Goal: Transaction & Acquisition: Purchase product/service

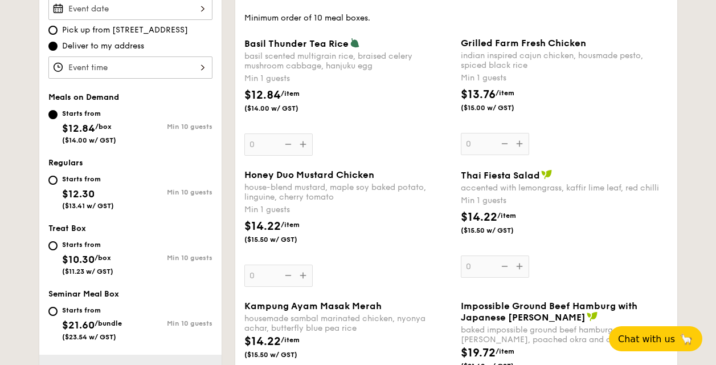
scroll to position [514, 0]
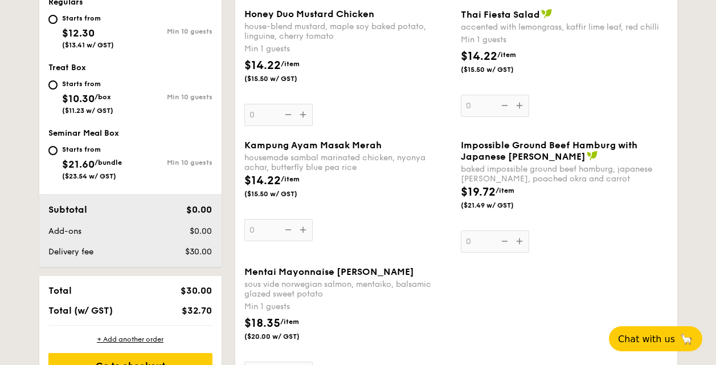
click at [62, 152] on div "Starts from" at bounding box center [92, 149] width 60 height 9
click at [58, 152] on input "Starts from $21.60 /bundle ($23.54 w/ GST) Min 10 guests" at bounding box center [52, 150] width 9 height 9
radio input "true"
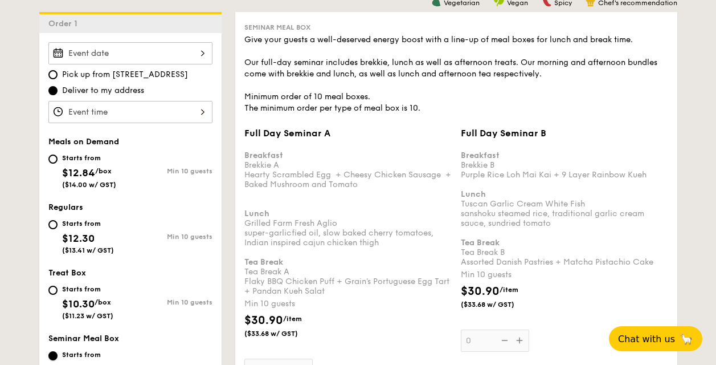
scroll to position [287, 0]
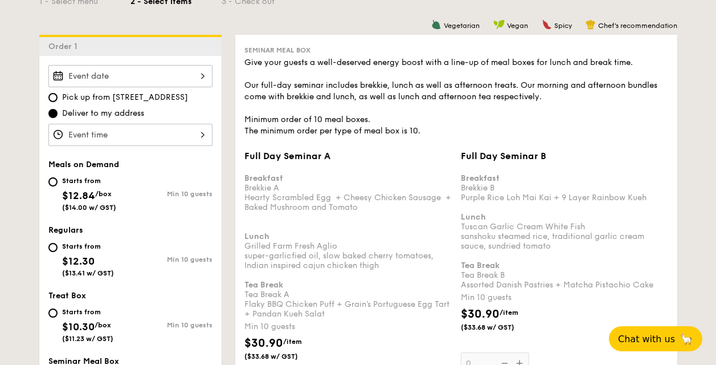
click at [191, 126] on input "Full Day Seminar A Breakfast Brekkie A Hearty Scrambled Egg  + Cheesy Chicken S…" at bounding box center [130, 135] width 164 height 22
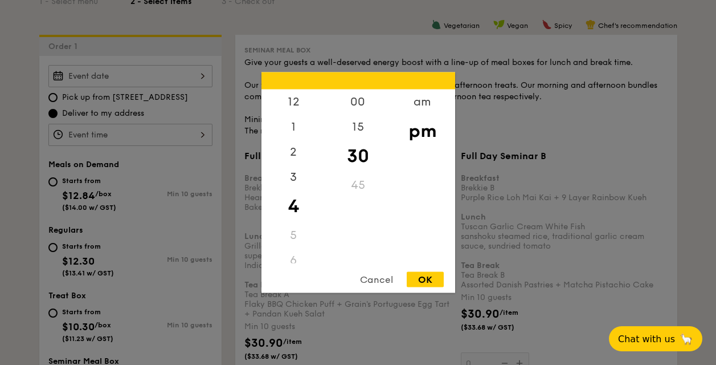
click at [173, 76] on div at bounding box center [358, 182] width 716 height 365
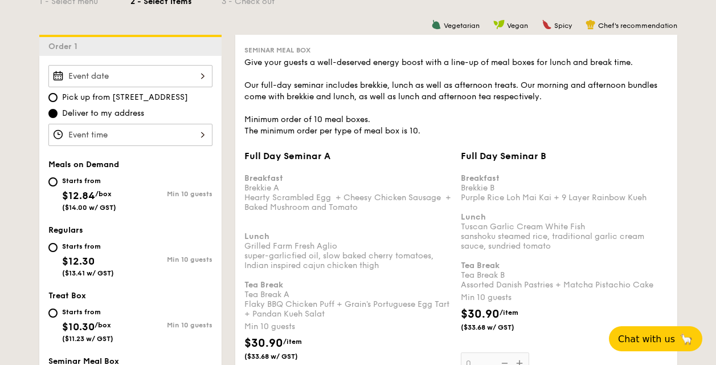
click at [186, 81] on input "Full Day Seminar A Breakfast Brekkie A Hearty Scrambled Egg  + Cheesy Chicken S…" at bounding box center [130, 76] width 164 height 22
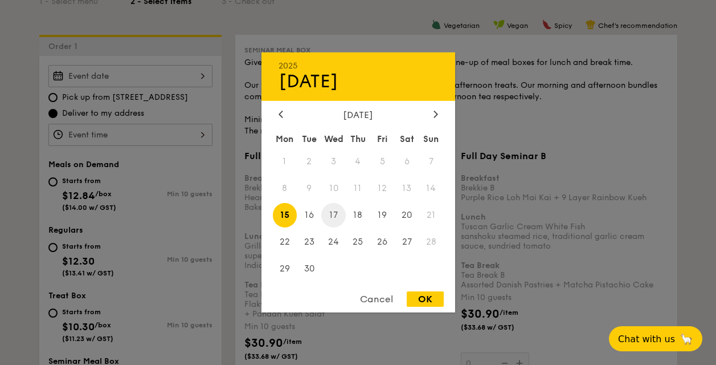
click at [340, 214] on span "17" at bounding box center [333, 215] width 24 height 24
click at [422, 295] on div "OK" at bounding box center [425, 298] width 37 height 15
type input "Sep 17, 2025"
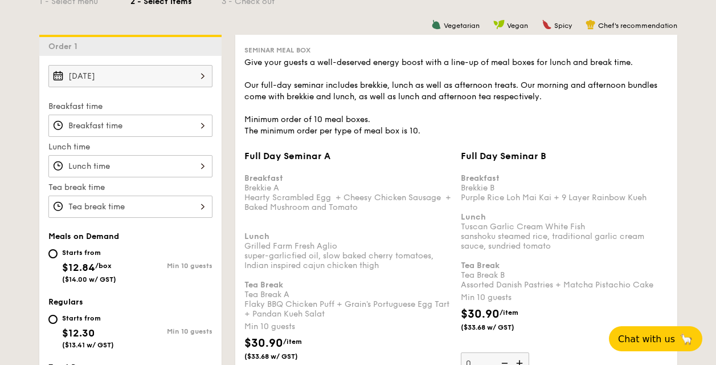
click at [168, 128] on input "Full Day Seminar A Breakfast Brekkie A Hearty Scrambled Egg  + Cheesy Chicken S…" at bounding box center [130, 125] width 164 height 22
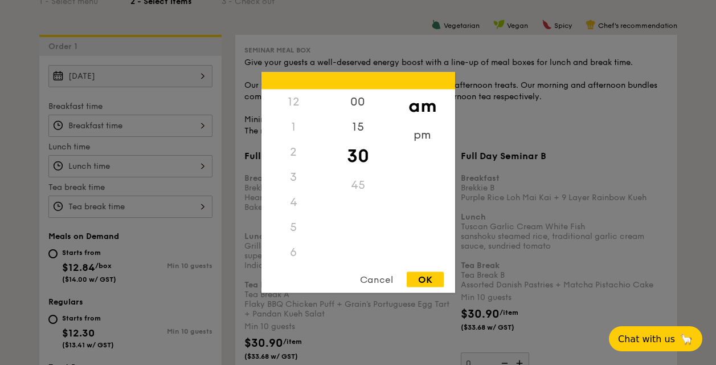
scroll to position [125, 0]
click at [293, 180] on div "8" at bounding box center [293, 181] width 64 height 33
click at [365, 99] on div "00" at bounding box center [358, 105] width 64 height 33
click at [422, 281] on div "OK" at bounding box center [425, 279] width 37 height 15
type input "8:00AM"
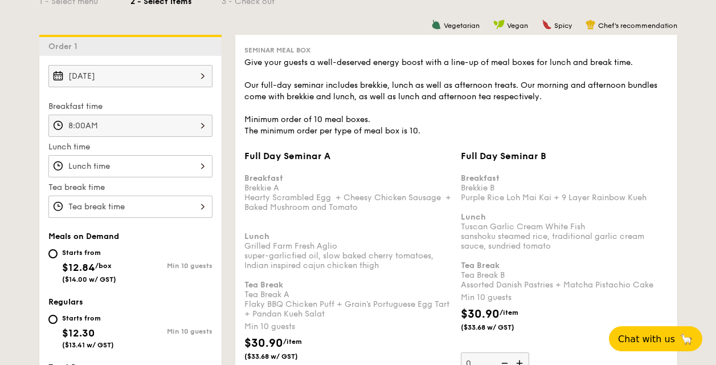
click at [180, 163] on input "Full Day Seminar A Breakfast Brekkie A Hearty Scrambled Egg  + Cheesy Chicken S…" at bounding box center [130, 166] width 164 height 22
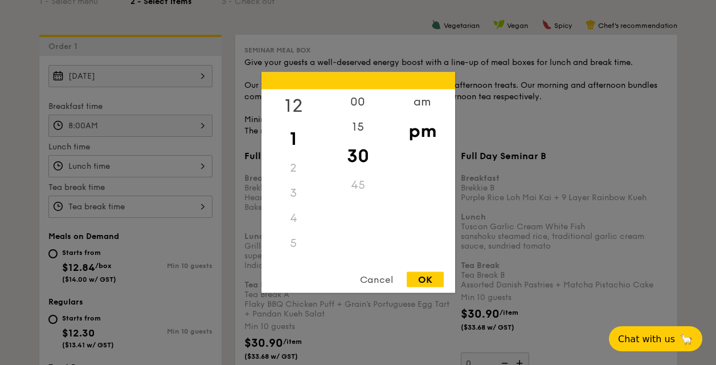
click at [291, 104] on div "12" at bounding box center [293, 105] width 64 height 33
click at [344, 102] on div "00" at bounding box center [358, 105] width 64 height 33
click at [416, 283] on div "OK" at bounding box center [425, 279] width 37 height 15
type input "12:00PM"
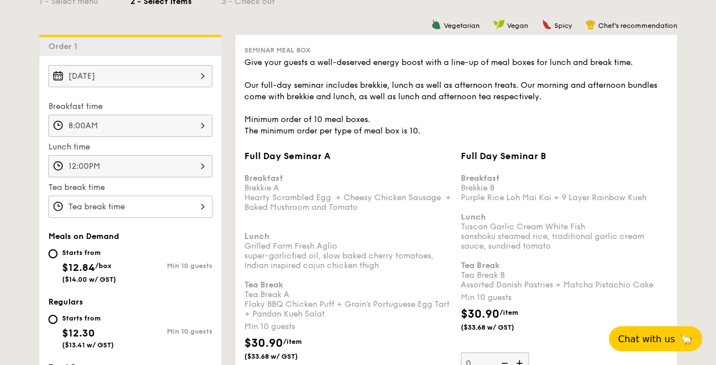
click at [137, 205] on input "Full Day Seminar A Breakfast Brekkie A Hearty Scrambled Egg  + Cheesy Chicken S…" at bounding box center [130, 206] width 164 height 22
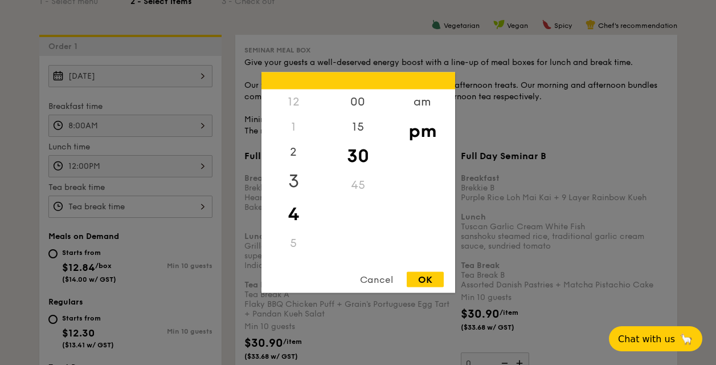
drag, startPoint x: 287, startPoint y: 171, endPoint x: 293, endPoint y: 173, distance: 5.8
click at [293, 173] on div "3" at bounding box center [293, 181] width 64 height 33
click at [430, 281] on div "OK" at bounding box center [425, 279] width 37 height 15
type input "3:30PM"
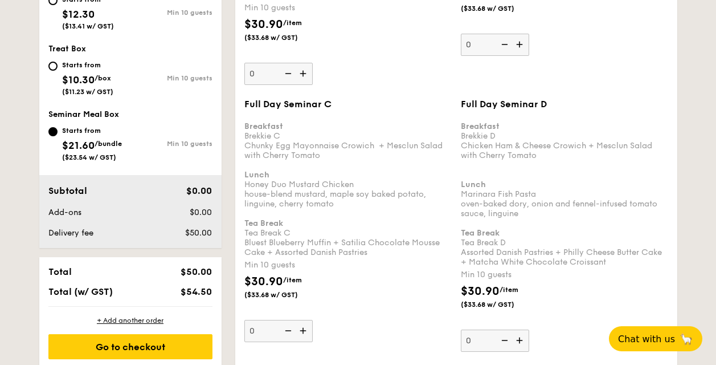
scroll to position [631, 0]
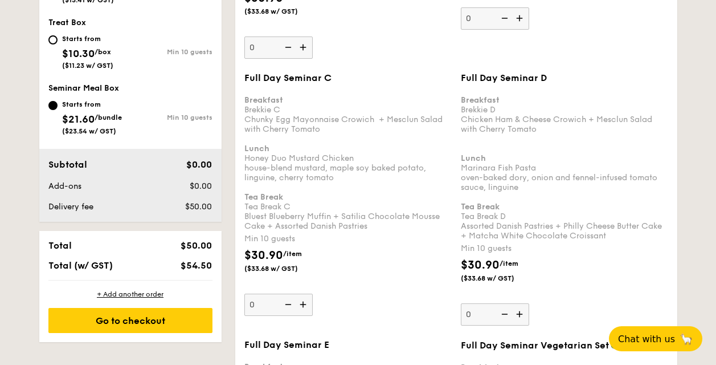
click at [301, 303] on img at bounding box center [304, 304] width 17 height 22
click at [301, 303] on input "0" at bounding box center [278, 304] width 68 height 22
type input "10"
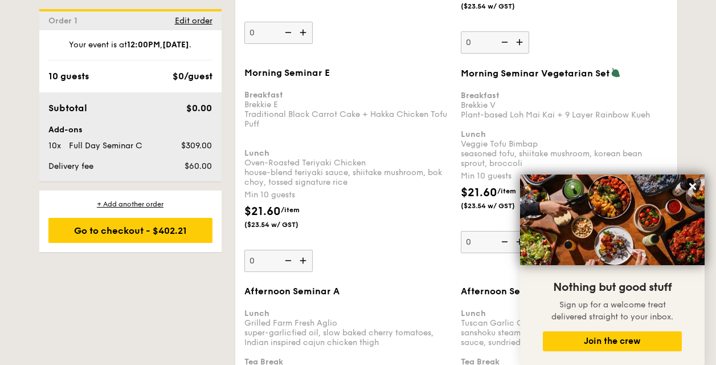
scroll to position [1607, 0]
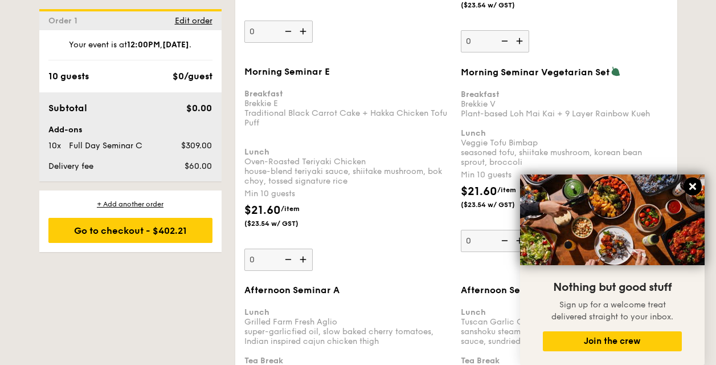
click at [696, 187] on icon at bounding box center [693, 186] width 10 height 10
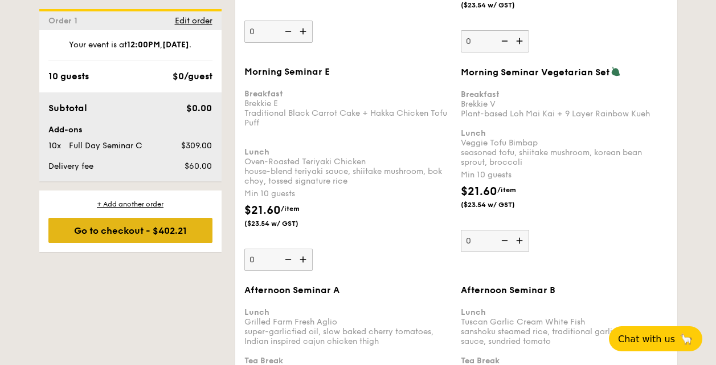
click at [129, 234] on div "Go to checkout - $402.21" at bounding box center [130, 230] width 164 height 25
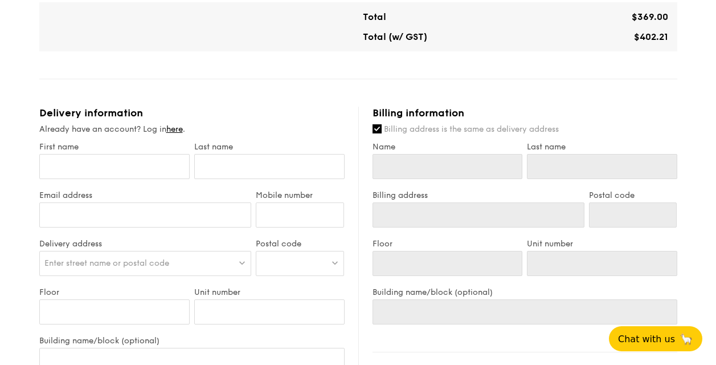
scroll to position [514, 0]
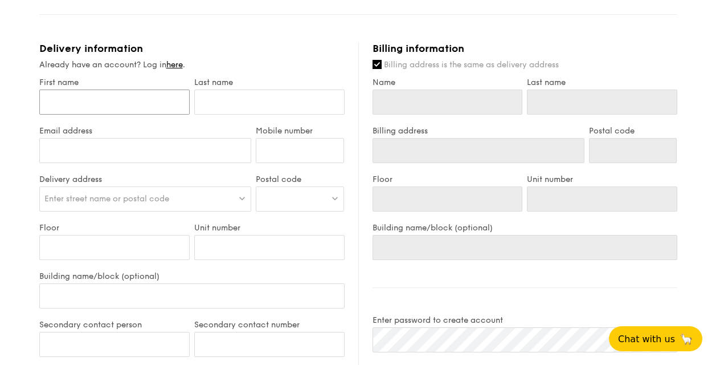
click at [84, 99] on input "First name" at bounding box center [114, 101] width 150 height 25
type input "J"
type input "Jere"
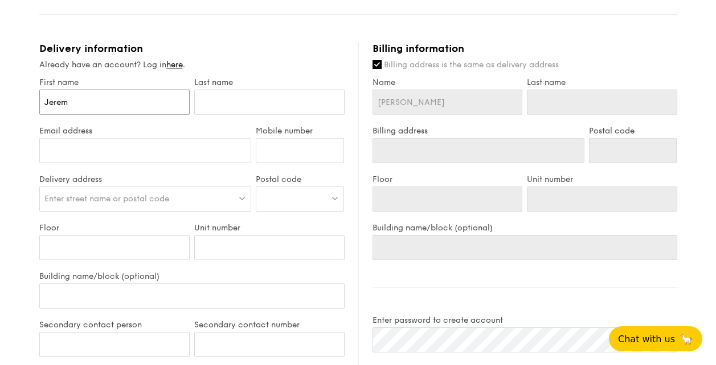
type input "[PERSON_NAME]"
type input "W"
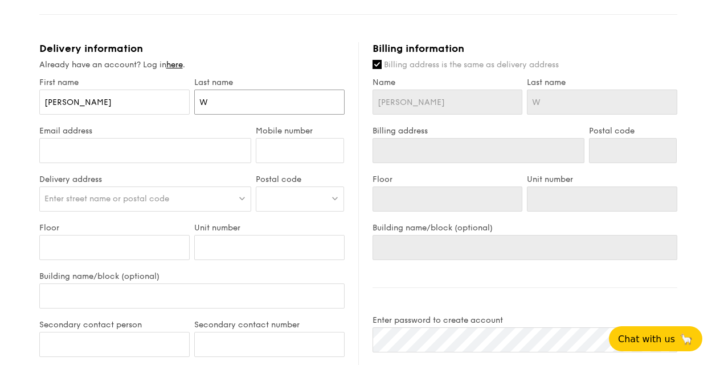
type input "We"
type input "Wee"
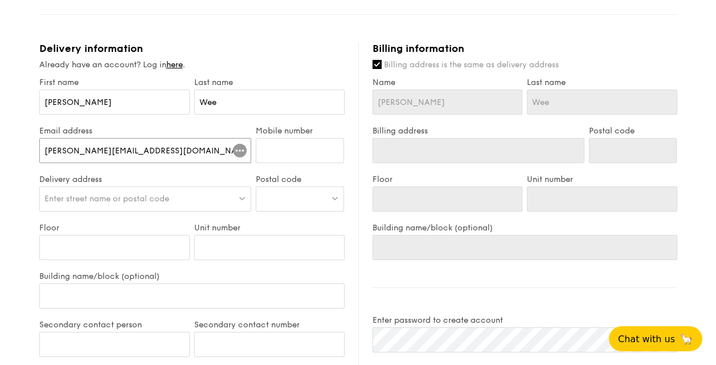
type input "[PERSON_NAME][EMAIL_ADDRESS][DOMAIN_NAME]"
click at [280, 145] on input "Mobile number" at bounding box center [300, 150] width 88 height 25
type input "91132101"
click at [201, 199] on div "Enter street name or postal code" at bounding box center [145, 198] width 212 height 25
click at [180, 199] on input "search" at bounding box center [145, 199] width 211 height 25
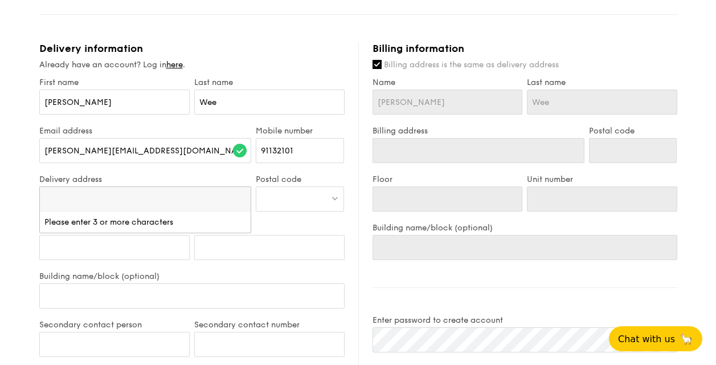
click at [21, 192] on div "1 - Select menu 2 - Select items 3 - Check out Seminar Meal Box Lunch time: Sep…" at bounding box center [358, 66] width 716 height 1160
click at [104, 194] on span "Enter street name or postal code" at bounding box center [106, 199] width 125 height 10
drag, startPoint x: 165, startPoint y: 199, endPoint x: 93, endPoint y: 198, distance: 71.8
click at [93, 197] on input "2 Simei St 3, Singapore 529889" at bounding box center [145, 199] width 211 height 25
type input "2 Simei St 3,"
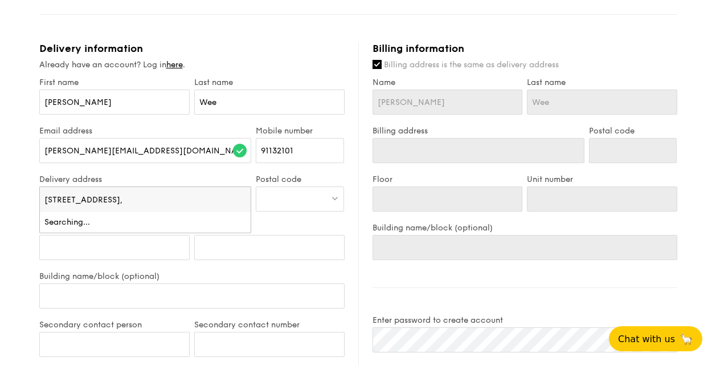
click at [291, 199] on div at bounding box center [300, 198] width 88 height 25
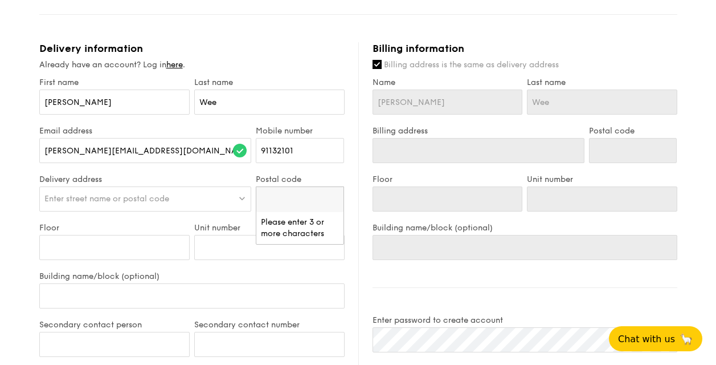
click at [159, 199] on span "Enter street name or postal code" at bounding box center [106, 199] width 125 height 10
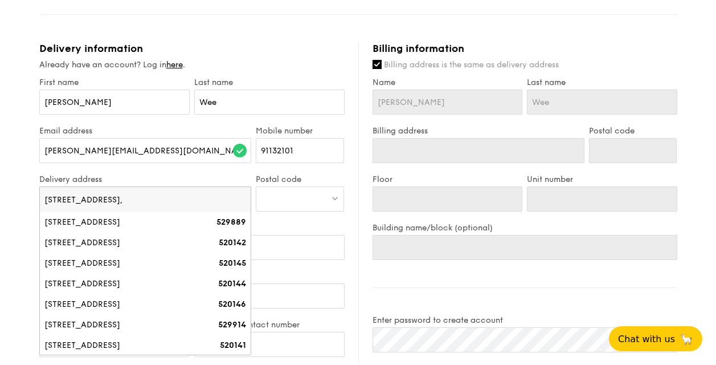
type input "2 Simei St 3"
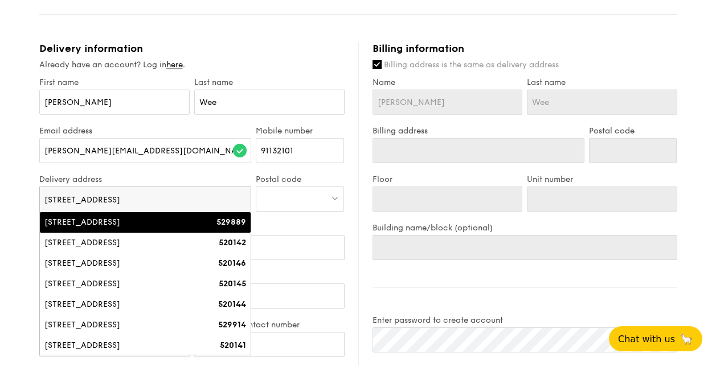
click at [181, 219] on div "[STREET_ADDRESS]" at bounding box center [120, 221] width 152 height 11
type input "[STREET_ADDRESS]"
type input "529889"
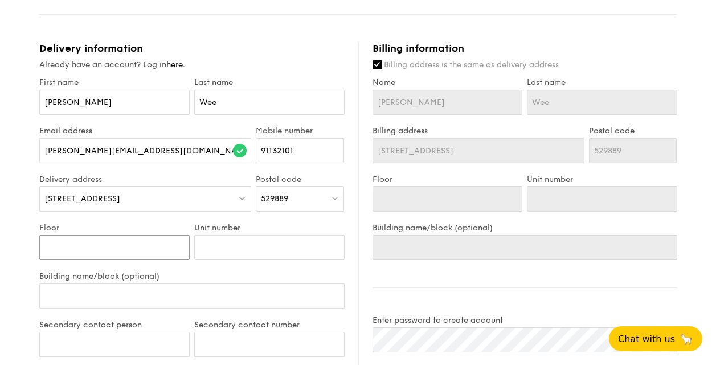
click at [118, 243] on input "Floor" at bounding box center [114, 247] width 150 height 25
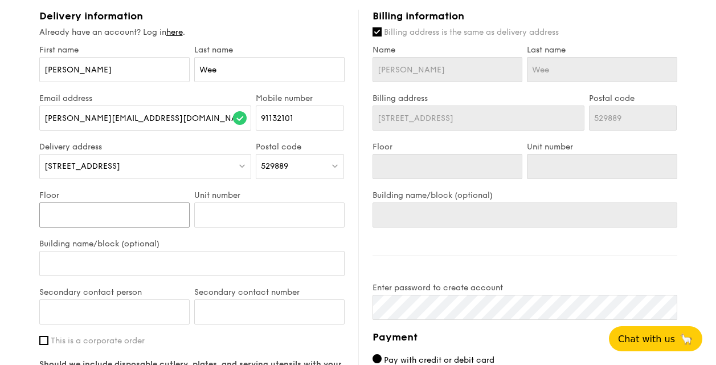
scroll to position [571, 0]
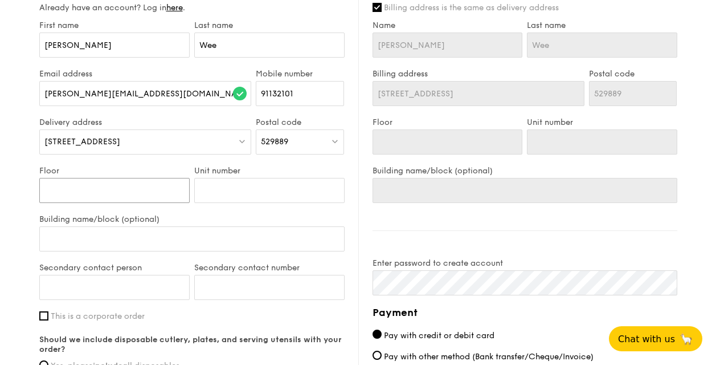
type input "5"
type input "L"
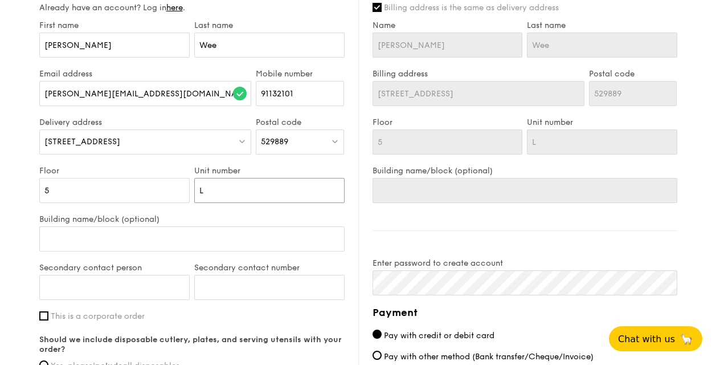
type input "Li"
type input "Lif"
type input "Lift"
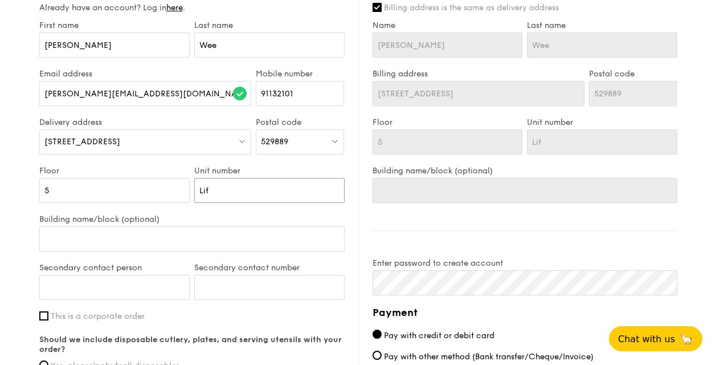
type input "Lift"
type input "Lift L"
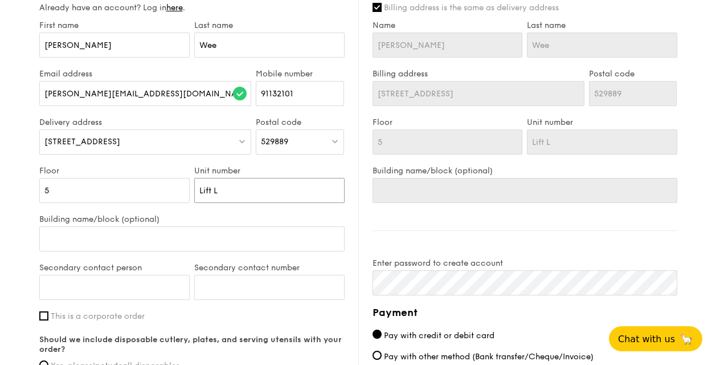
type input "Lift Lo"
type input "Lift Lobb"
type input "Lift Lobby"
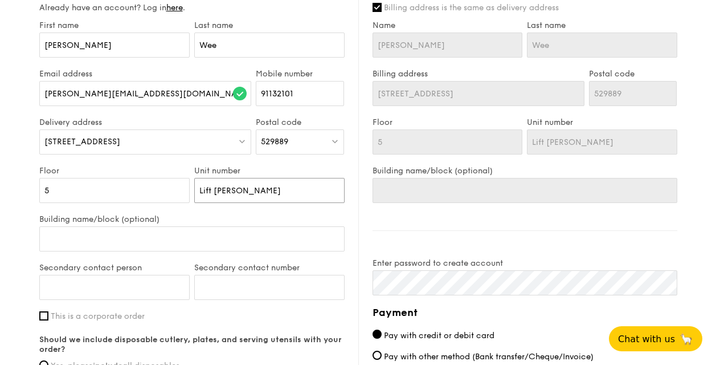
type input "Lift Lobby"
type input "Lift Lobby E"
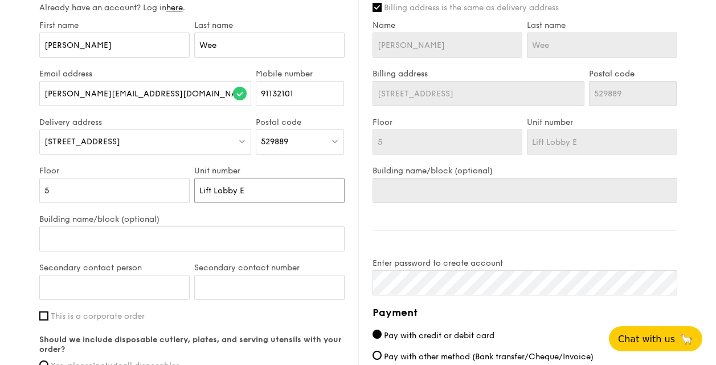
type input "Lift Lobby E"
click at [220, 234] on input "Building name/block (optional)" at bounding box center [191, 238] width 305 height 25
type input "M"
type input "Me"
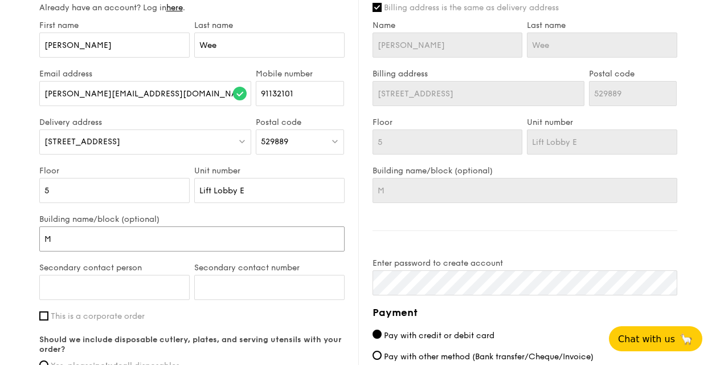
type input "Me"
type input "Med"
type input "Medi"
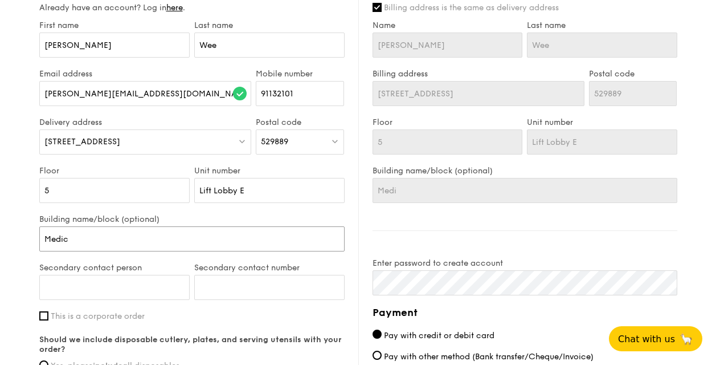
type input "Medica"
type input "Medical Centr"
click at [137, 241] on input "Medical Centr" at bounding box center [191, 238] width 305 height 25
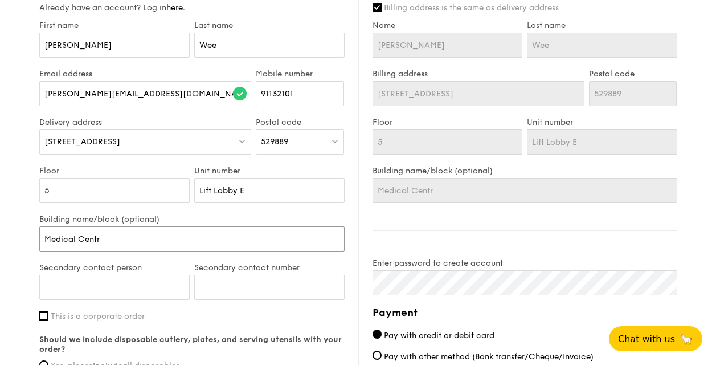
type input "Medical Centra"
type input "Medical Centr"
type input "[GEOGRAPHIC_DATA]"
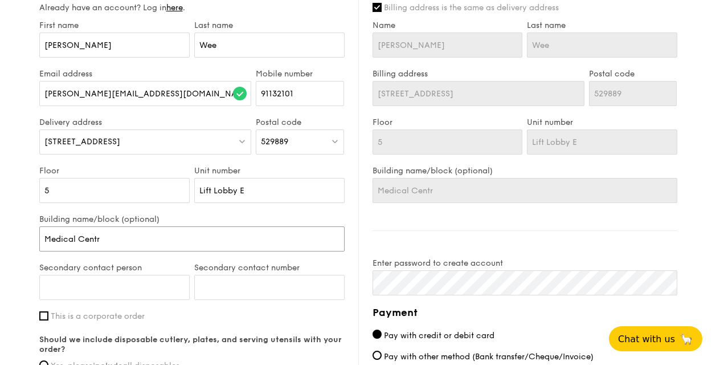
type input "[GEOGRAPHIC_DATA]"
type input "Medical Centren"
type input "[GEOGRAPHIC_DATA]"
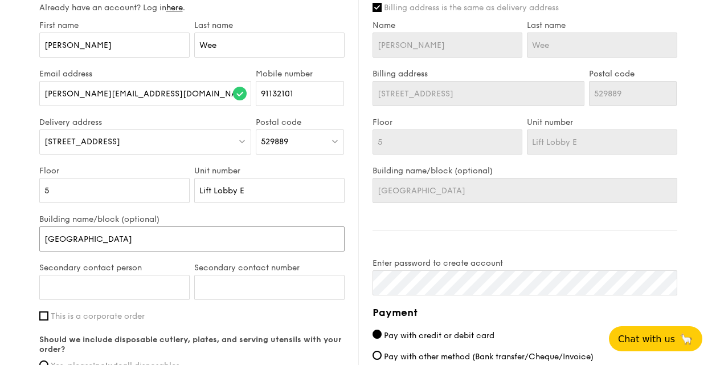
type input "[GEOGRAPHIC_DATA]"
click at [139, 291] on input "Secondary contact person" at bounding box center [114, 287] width 150 height 25
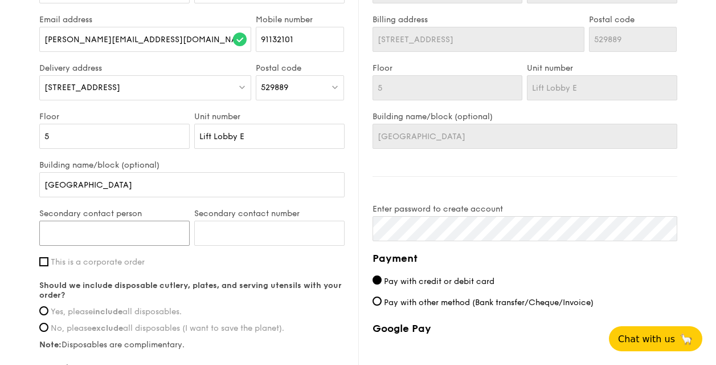
scroll to position [685, 0]
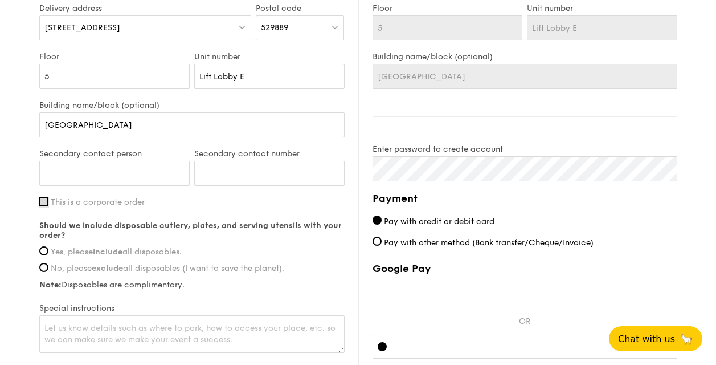
click at [42, 202] on input "This is a corporate order" at bounding box center [43, 201] width 9 height 9
checkbox input "true"
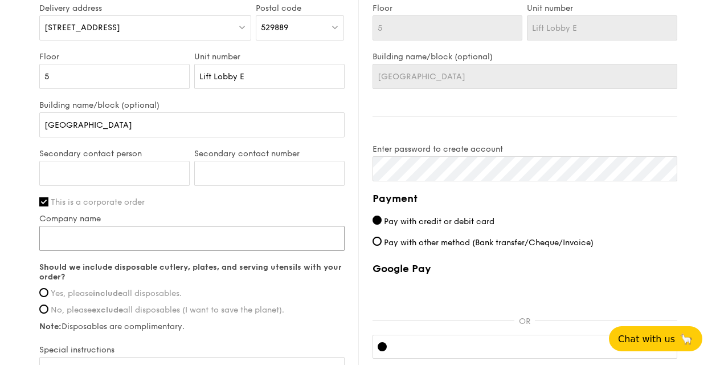
click at [81, 238] on input "Company name" at bounding box center [191, 238] width 305 height 25
type input "[GEOGRAPHIC_DATA]"
click at [46, 300] on div "Should we include disposable cutlery, plates, and serving utensils with your or…" at bounding box center [191, 296] width 305 height 69
click at [46, 294] on input "Yes, please include all disposables." at bounding box center [43, 292] width 9 height 9
radio input "true"
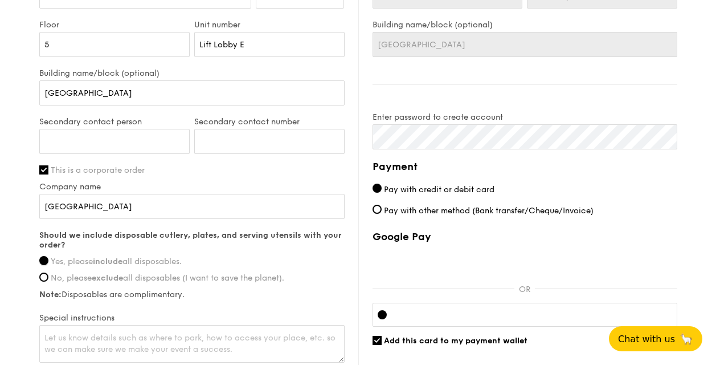
scroll to position [799, 0]
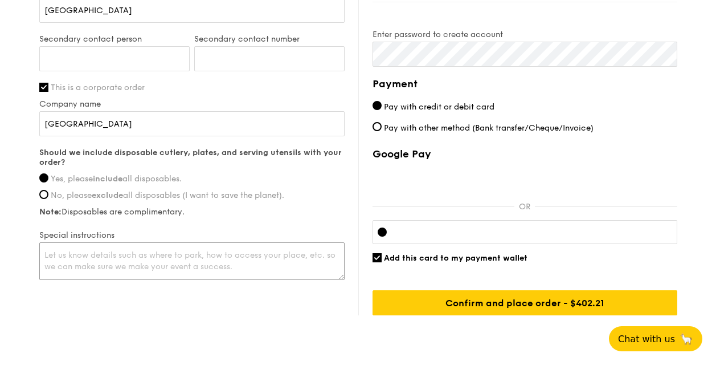
click at [130, 260] on textarea at bounding box center [191, 261] width 305 height 38
type textarea "Please give me a"
click at [386, 133] on span "Pay with other method (Bank transfer/Cheque/Invoice)" at bounding box center [489, 128] width 210 height 10
click at [382, 131] on input "Pay with other method (Bank transfer/Cheque/Invoice)" at bounding box center [377, 126] width 9 height 9
radio input "true"
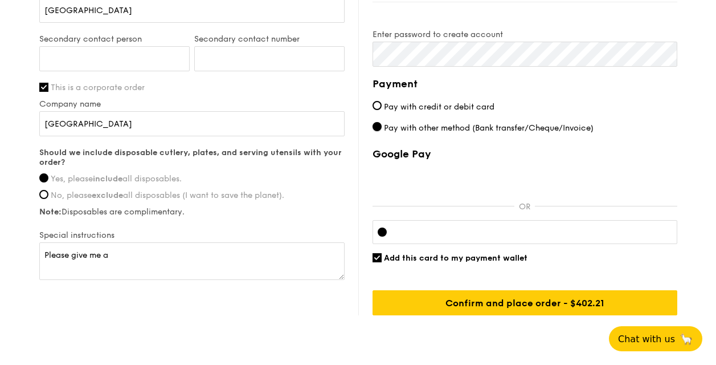
click at [375, 131] on input "Pay with other method (Bank transfer/Cheque/Invoice)" at bounding box center [377, 126] width 9 height 9
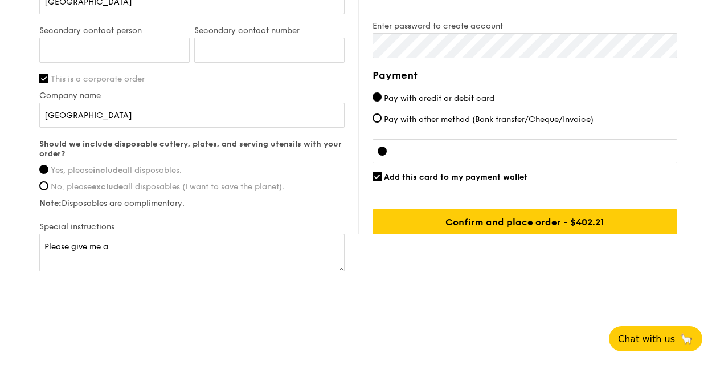
scroll to position [783, 0]
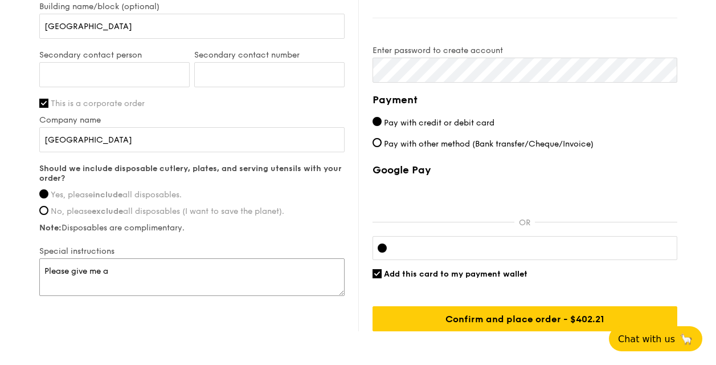
click at [122, 269] on textarea "Please give me a" at bounding box center [191, 277] width 305 height 38
type textarea "Please give me a call at [PHONE_NUMBER] when you reach."
click at [379, 140] on input "Pay with other method (Bank transfer/Cheque/Invoice)" at bounding box center [377, 142] width 9 height 9
radio input "true"
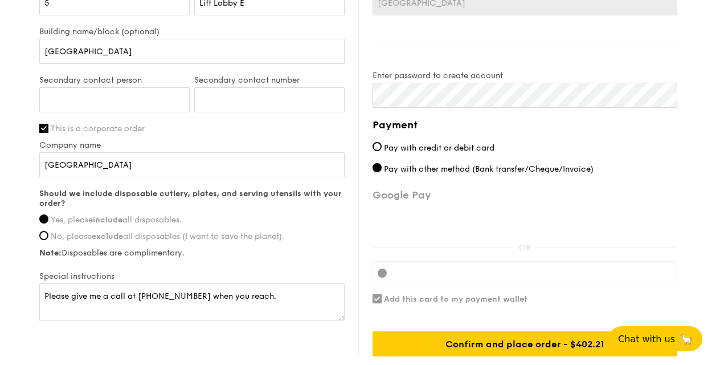
scroll to position [807, 0]
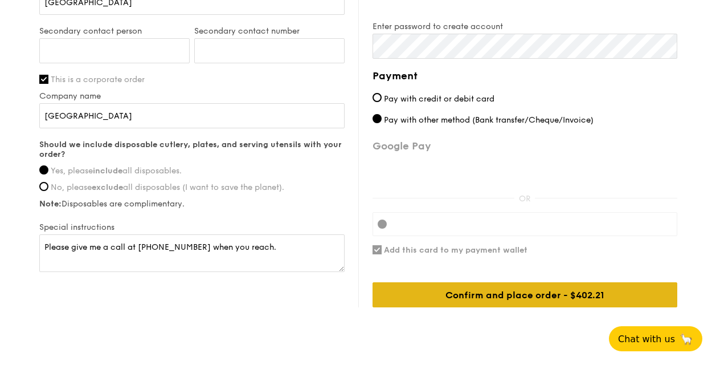
click at [461, 297] on div "Confirm and place order - $402.21" at bounding box center [525, 294] width 305 height 25
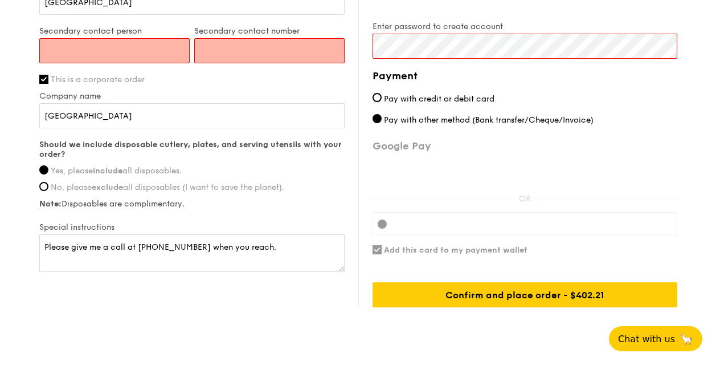
scroll to position [693, 0]
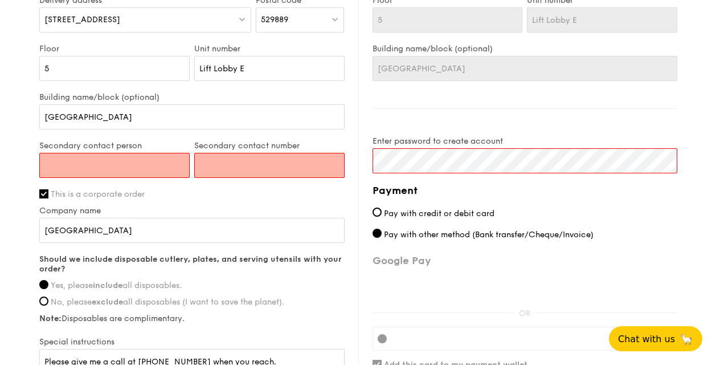
click at [124, 166] on input "Secondary contact person" at bounding box center [114, 165] width 150 height 25
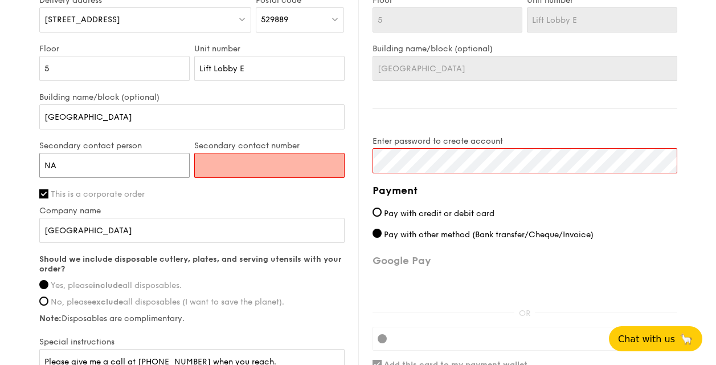
type input "NA"
click at [137, 170] on input "NA" at bounding box center [114, 165] width 150 height 25
drag, startPoint x: 92, startPoint y: 168, endPoint x: 19, endPoint y: 162, distance: 73.1
type input "Belinda"
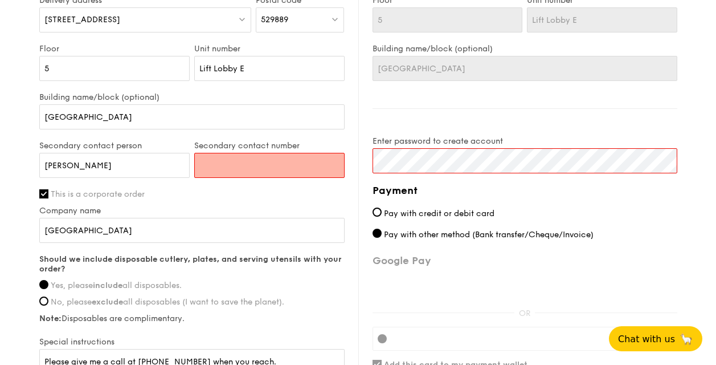
click at [216, 163] on input "Secondary contact number" at bounding box center [269, 165] width 150 height 25
click at [264, 162] on input "Secondary contact number" at bounding box center [269, 165] width 150 height 25
paste input "69365066"
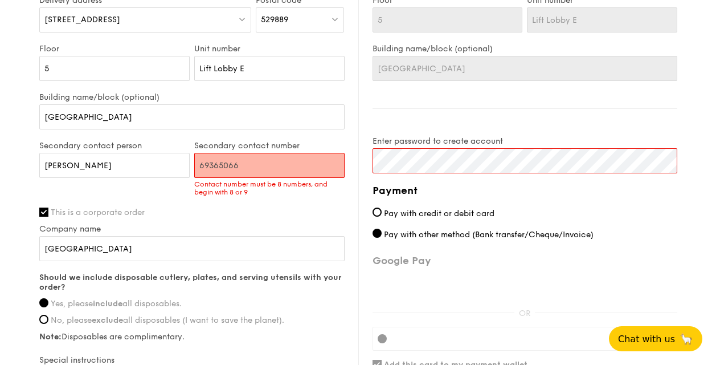
click at [220, 163] on input "69365066" at bounding box center [269, 165] width 150 height 25
click at [219, 163] on input "69365066" at bounding box center [269, 165] width 150 height 25
click at [255, 165] on input "69365066" at bounding box center [269, 165] width 150 height 25
click at [259, 162] on input "69365066" at bounding box center [269, 165] width 150 height 25
click at [260, 162] on input "69365066" at bounding box center [269, 165] width 150 height 25
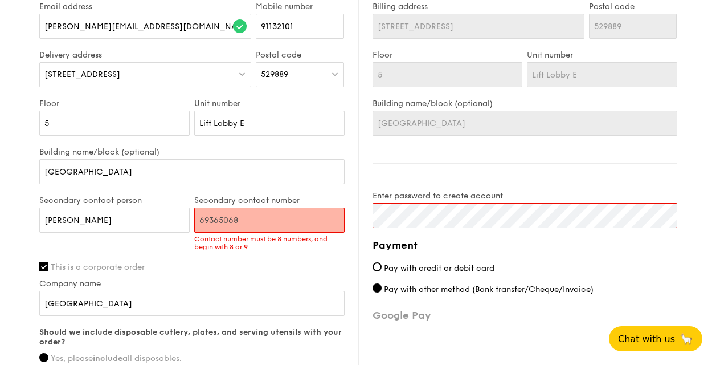
type input "69365069"
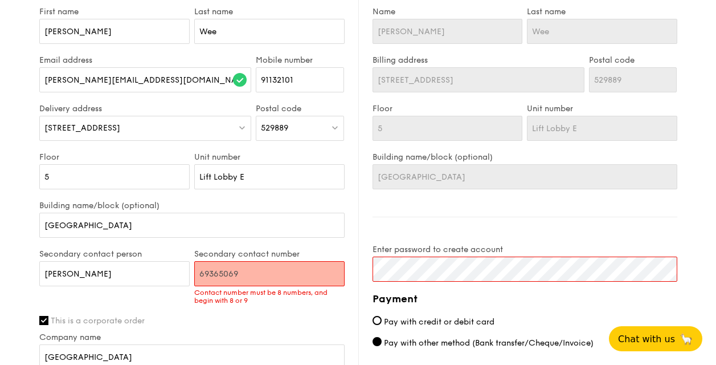
scroll to position [636, 0]
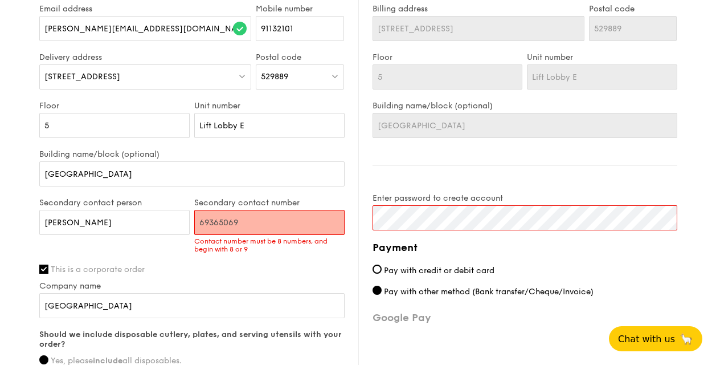
drag, startPoint x: 257, startPoint y: 224, endPoint x: 192, endPoint y: 215, distance: 66.1
click at [192, 215] on div "Secondary contact number 69365069 Contact number must be 8 numbers, and begin w…" at bounding box center [269, 231] width 155 height 67
click at [80, 220] on input "Belinda" at bounding box center [114, 222] width 150 height 25
drag, startPoint x: 99, startPoint y: 222, endPoint x: 27, endPoint y: 215, distance: 72.1
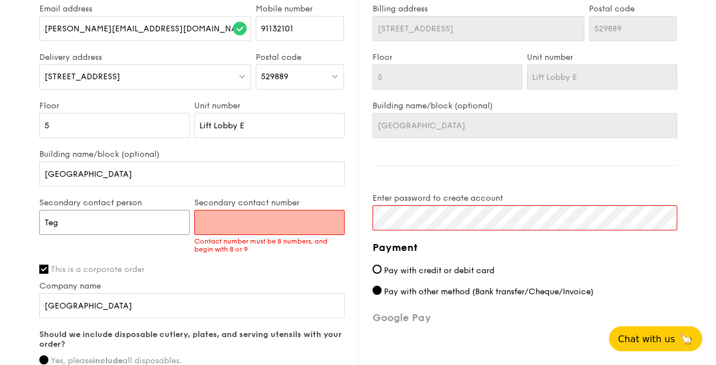
type input "Teg"
type input "80444763"
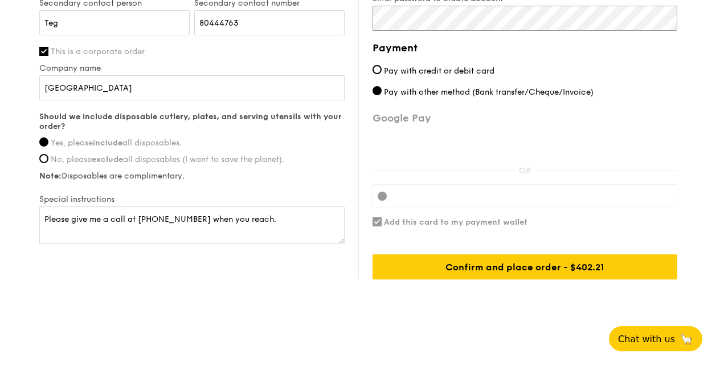
scroll to position [841, 0]
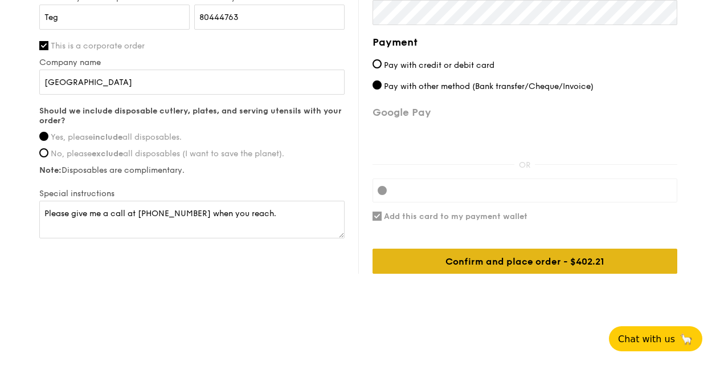
click at [555, 261] on div "Confirm and place order - $402.21" at bounding box center [525, 260] width 305 height 25
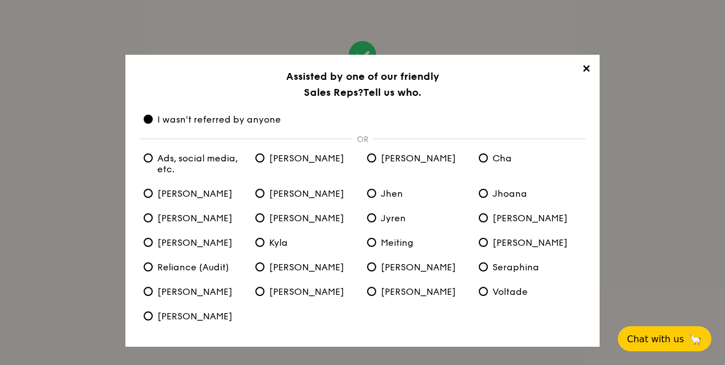
click at [390, 239] on span "Meiting" at bounding box center [390, 242] width 46 height 11
click at [376, 239] on input "Meiting" at bounding box center [371, 242] width 9 height 9
radio input "true"
radio anyone "false"
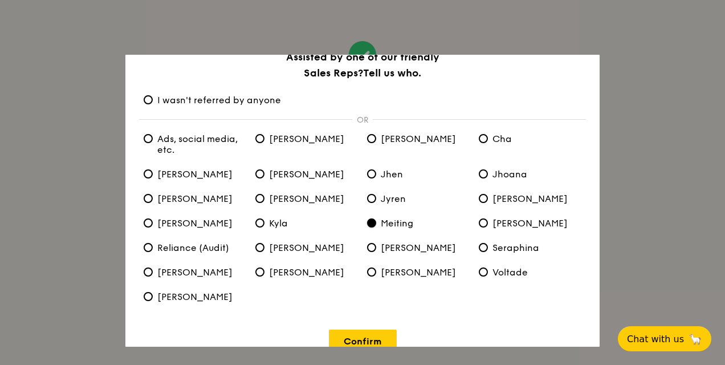
scroll to position [39, 0]
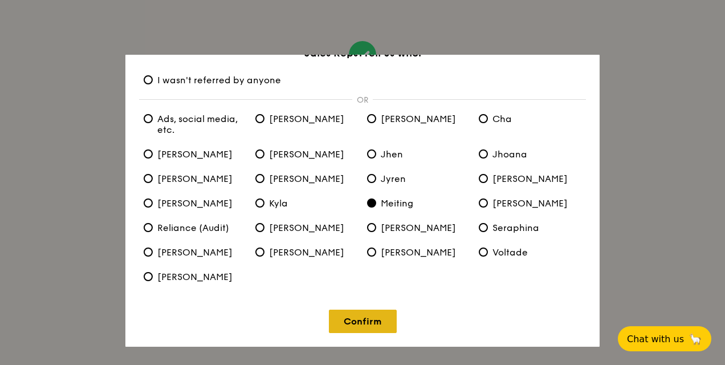
click at [358, 322] on link "Confirm" at bounding box center [363, 320] width 68 height 23
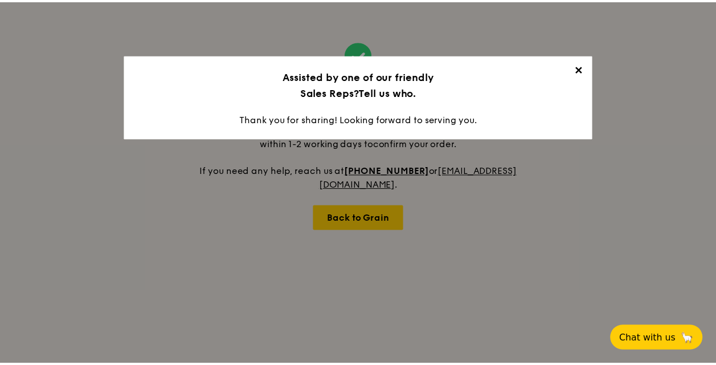
scroll to position [0, 0]
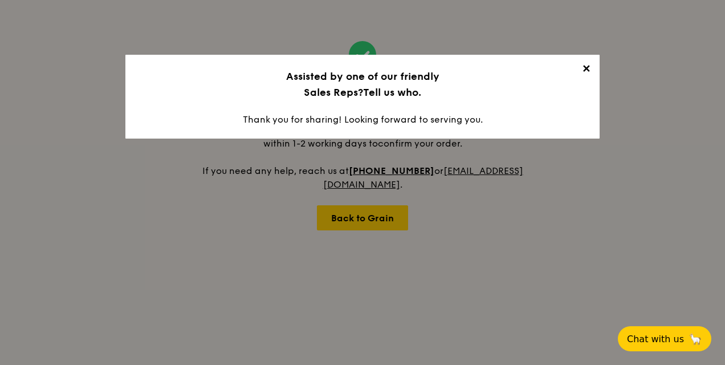
click at [590, 69] on span "✕" at bounding box center [586, 71] width 16 height 16
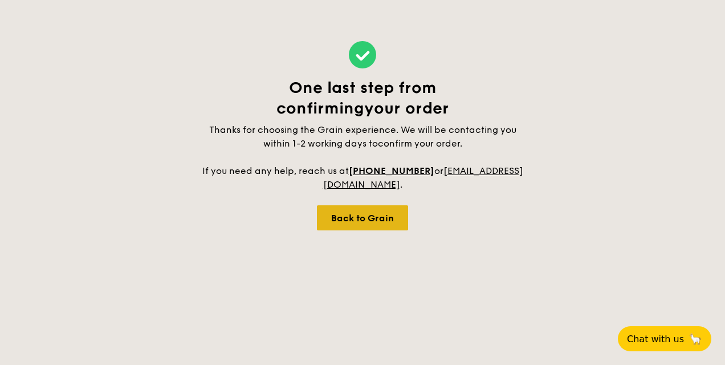
click at [384, 209] on div "Back to Grain" at bounding box center [362, 217] width 91 height 25
select select
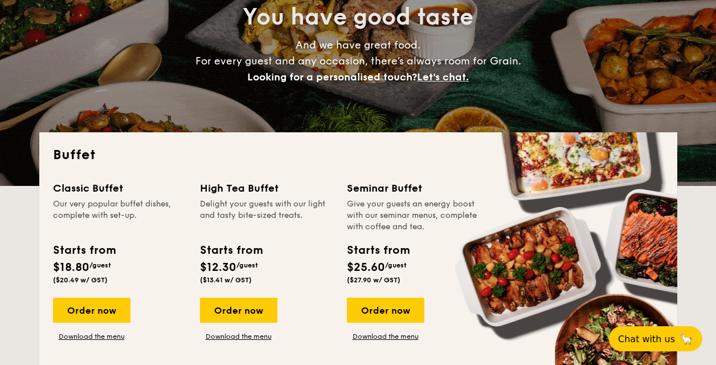
scroll to position [171, 0]
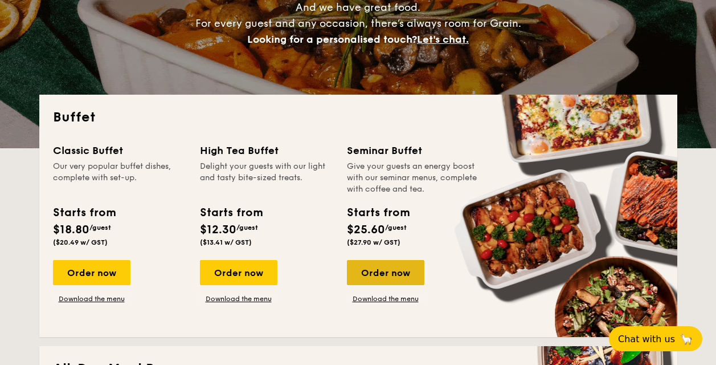
click at [373, 271] on div "Order now" at bounding box center [385, 272] width 77 height 25
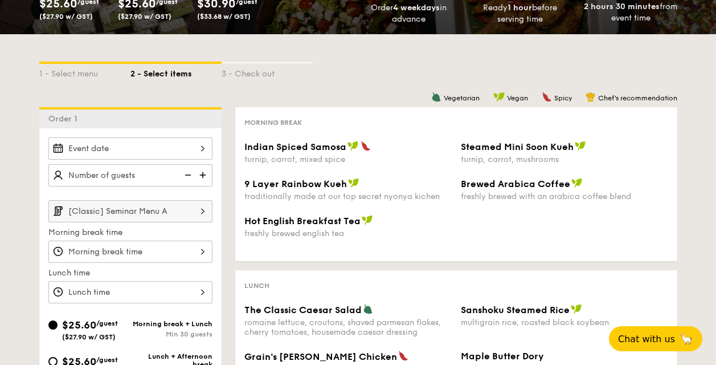
scroll to position [850, 0]
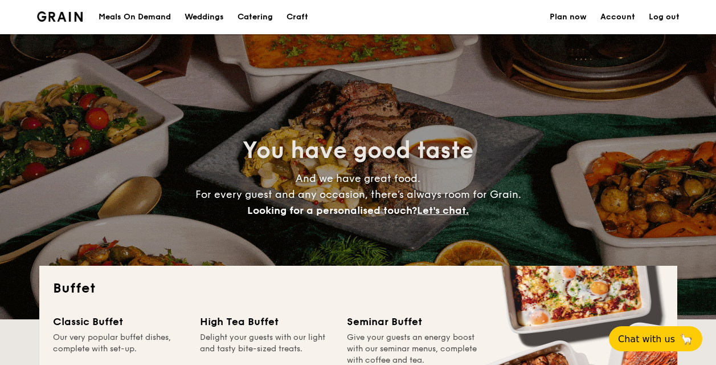
select select
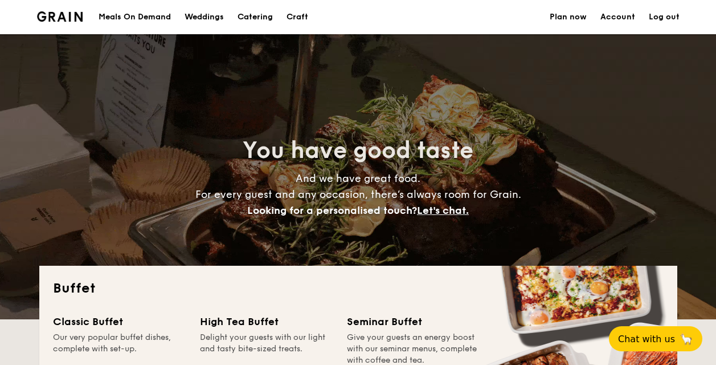
click at [264, 24] on h1 "Catering" at bounding box center [255, 17] width 35 height 34
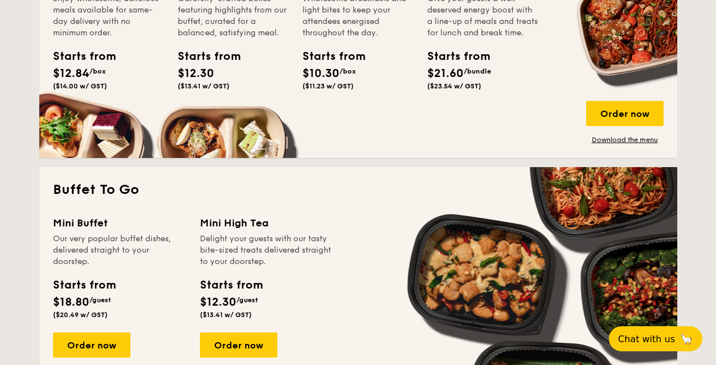
scroll to position [513, 0]
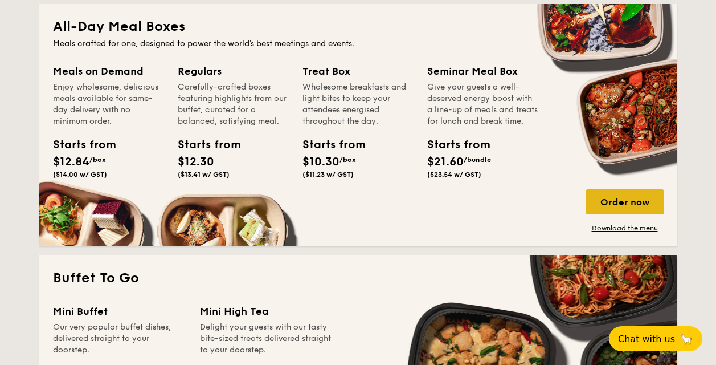
click at [600, 205] on div "Order now" at bounding box center [624, 201] width 77 height 25
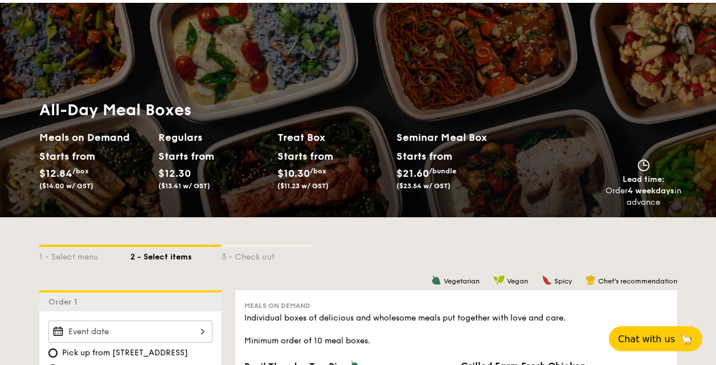
scroll to position [228, 0]
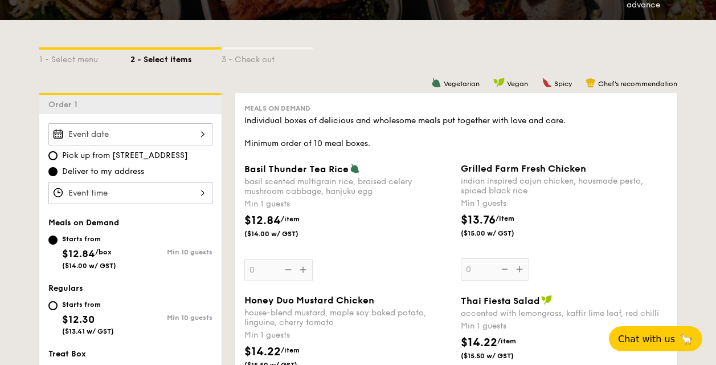
click at [131, 134] on input "Basil Thunder Tea [PERSON_NAME] scented multigrain rice, braised celery mushroo…" at bounding box center [130, 134] width 164 height 22
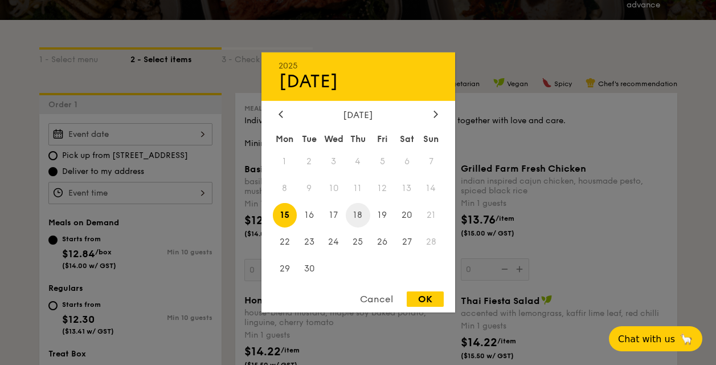
click at [360, 216] on span "18" at bounding box center [358, 215] width 24 height 24
click at [424, 300] on div "OK" at bounding box center [425, 298] width 37 height 15
type input "[DATE]"
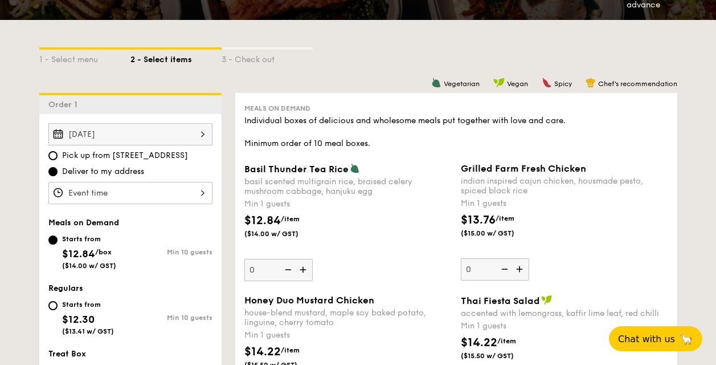
click at [142, 185] on input "Basil Thunder Tea [PERSON_NAME] scented multigrain rice, braised celery mushroo…" at bounding box center [130, 193] width 164 height 22
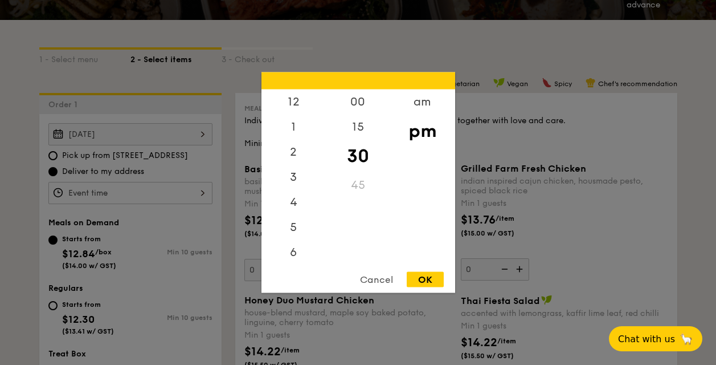
scroll to position [50, 0]
click at [171, 189] on div at bounding box center [358, 182] width 716 height 365
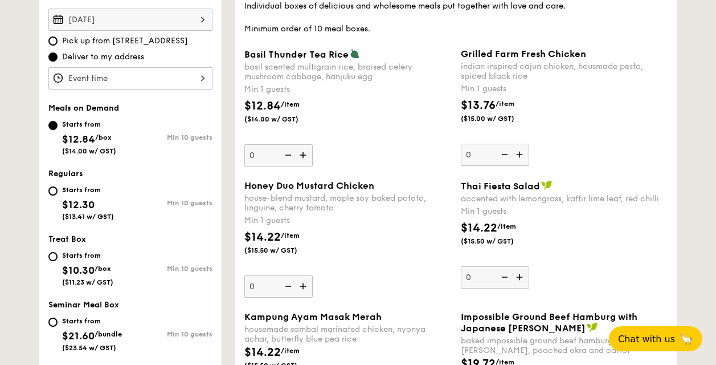
scroll to position [400, 0]
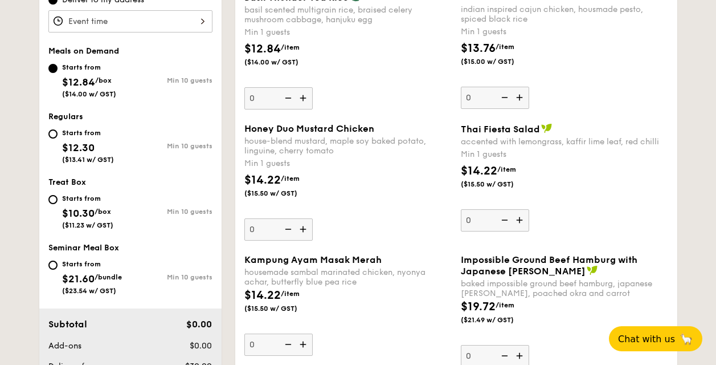
click at [61, 260] on div "Starts from $21.60 /bundle ($23.54 w/ GST)" at bounding box center [89, 276] width 82 height 38
click at [58, 260] on input "Starts from $21.60 /bundle ($23.54 w/ GST) Min 10 guests" at bounding box center [52, 264] width 9 height 9
radio input "true"
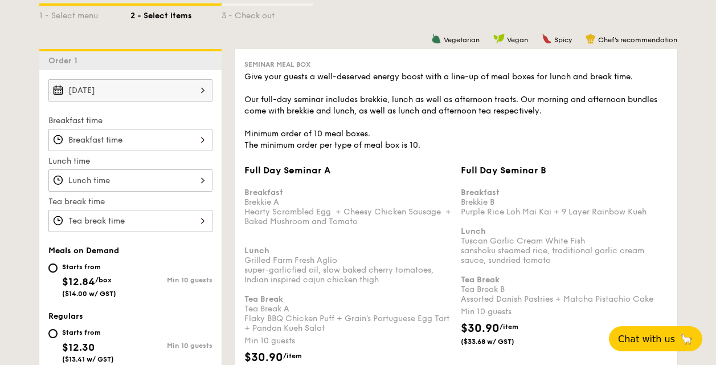
scroll to position [230, 0]
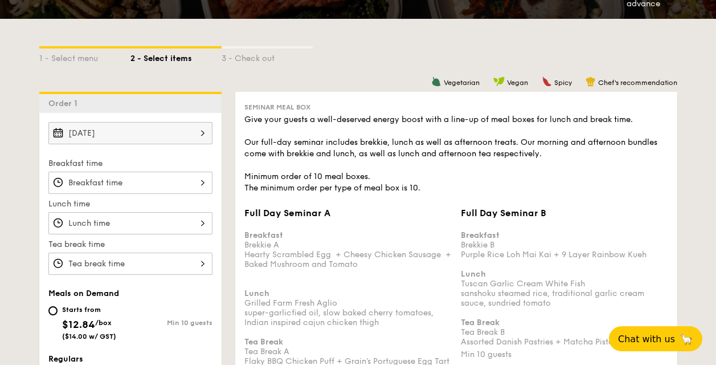
click at [159, 181] on input "Full Day Seminar A Breakfast Brekkie A Hearty Scrambled Egg  + Cheesy Chicken S…" at bounding box center [130, 182] width 164 height 22
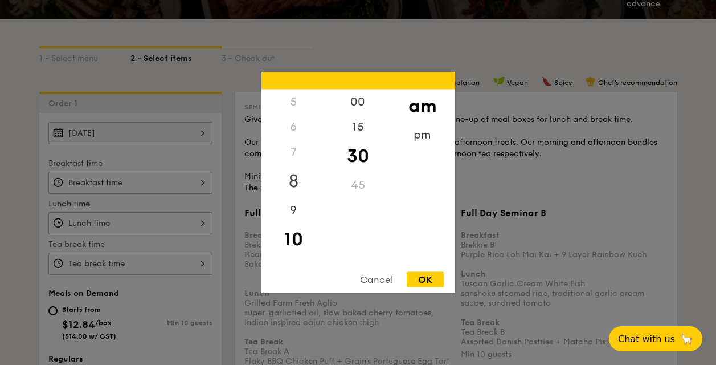
click at [300, 185] on div "8" at bounding box center [293, 181] width 64 height 33
click at [369, 114] on div "15" at bounding box center [358, 130] width 64 height 33
click at [366, 107] on div "00" at bounding box center [358, 105] width 64 height 33
click at [423, 281] on div "OK" at bounding box center [425, 279] width 37 height 15
type input "8:00AM"
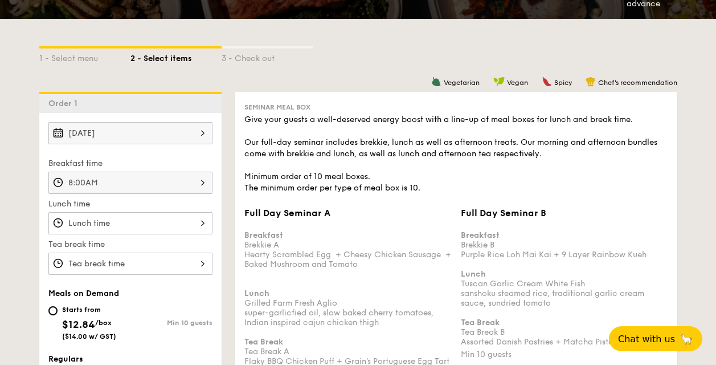
click at [133, 222] on input "Full Day Seminar A Breakfast Brekkie A Hearty Scrambled Egg  + Cheesy Chicken S…" at bounding box center [130, 223] width 164 height 22
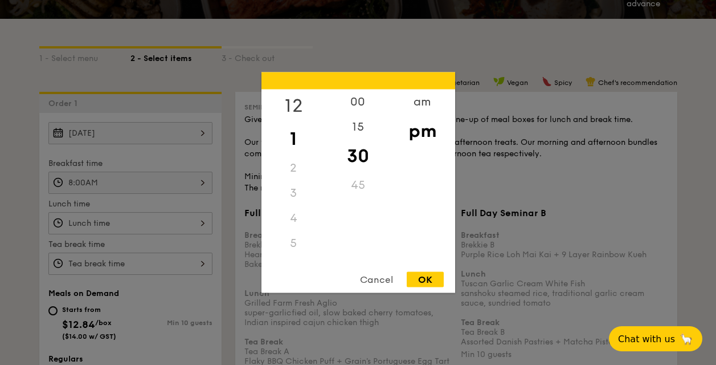
click at [294, 104] on div "12" at bounding box center [293, 105] width 64 height 33
click at [355, 105] on div "00" at bounding box center [358, 105] width 64 height 33
click at [418, 280] on div "OK" at bounding box center [425, 279] width 37 height 15
type input "12:00PM"
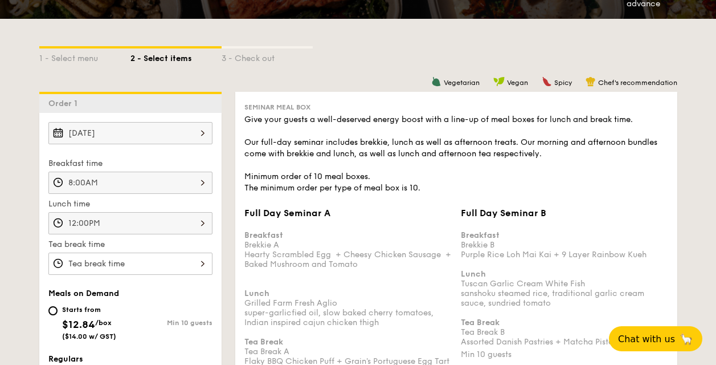
click at [100, 262] on input "Full Day Seminar A Breakfast Brekkie A Hearty Scrambled Egg  + Cheesy Chicken S…" at bounding box center [130, 263] width 164 height 22
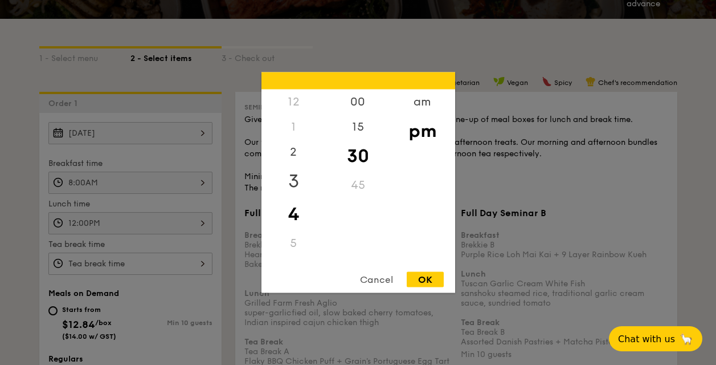
click at [291, 179] on div "3" at bounding box center [293, 181] width 64 height 33
click at [360, 108] on div "00" at bounding box center [358, 105] width 64 height 33
drag, startPoint x: 415, startPoint y: 276, endPoint x: 420, endPoint y: 278, distance: 5.9
click at [420, 278] on div "OK" at bounding box center [425, 279] width 37 height 15
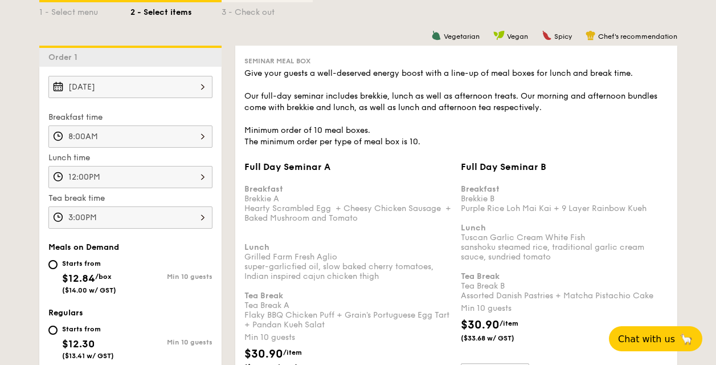
scroll to position [344, 0]
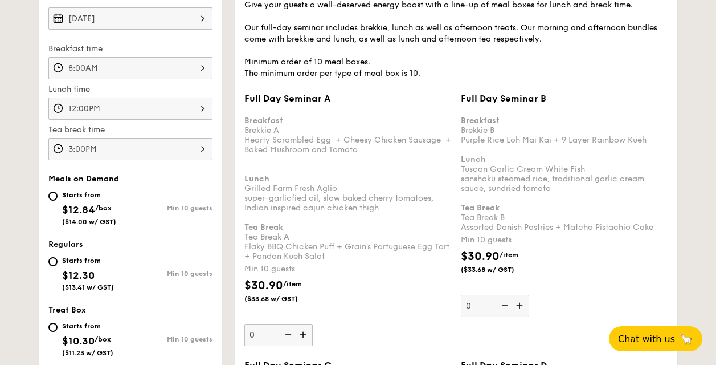
click at [168, 143] on input "3:00PM" at bounding box center [130, 149] width 164 height 22
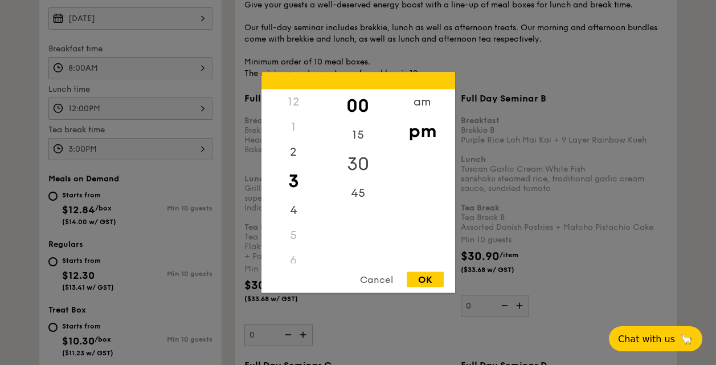
click at [354, 166] on div "30" at bounding box center [358, 164] width 64 height 33
click at [423, 280] on div "OK" at bounding box center [425, 279] width 37 height 15
type input "3:30PM"
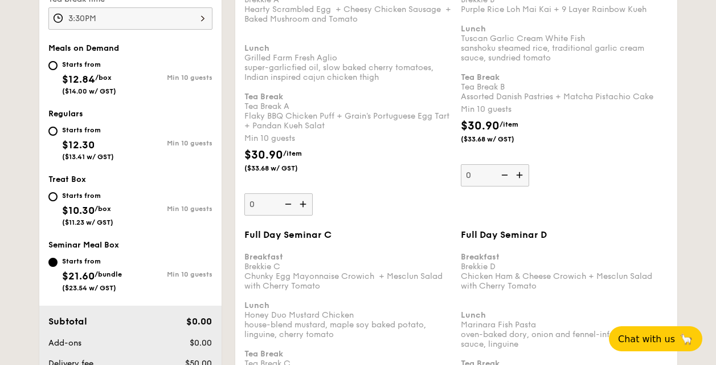
scroll to position [402, 0]
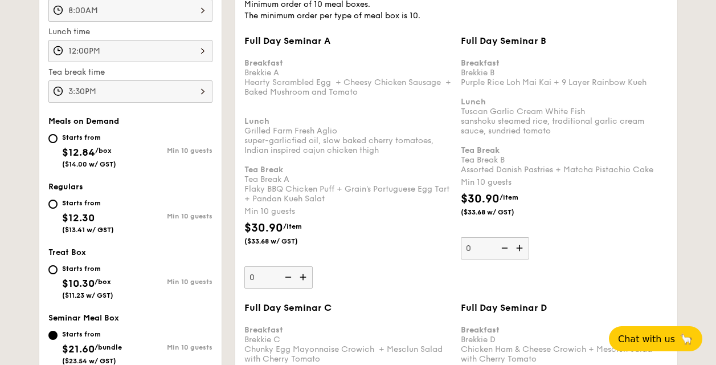
click at [300, 280] on img at bounding box center [304, 277] width 17 height 22
click at [300, 280] on input "0" at bounding box center [278, 277] width 68 height 22
click at [287, 275] on img at bounding box center [287, 277] width 17 height 22
click at [287, 275] on input "10" at bounding box center [278, 277] width 68 height 22
type input "0"
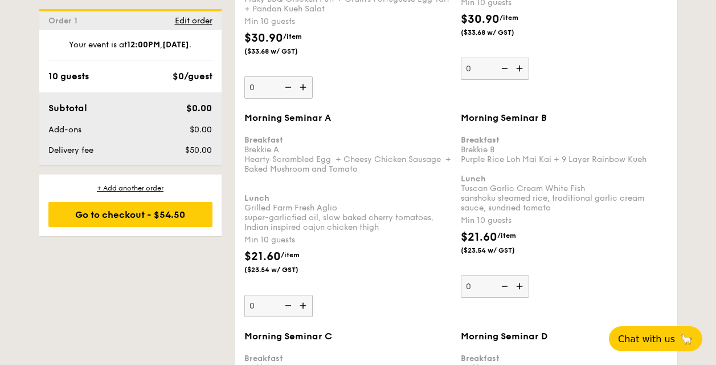
scroll to position [1148, 0]
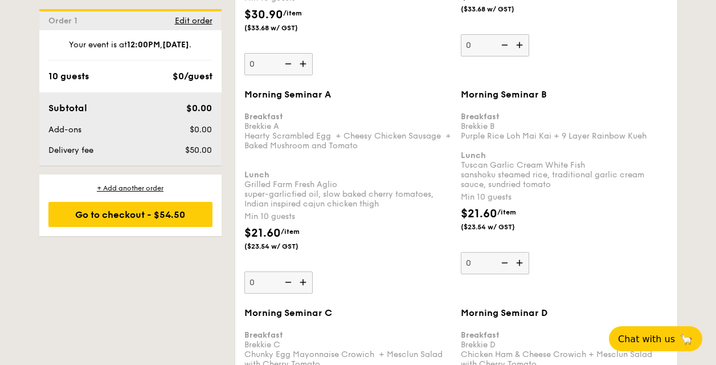
click at [304, 281] on img at bounding box center [304, 282] width 17 height 22
click at [304, 281] on input "0" at bounding box center [278, 282] width 68 height 22
type input "10"
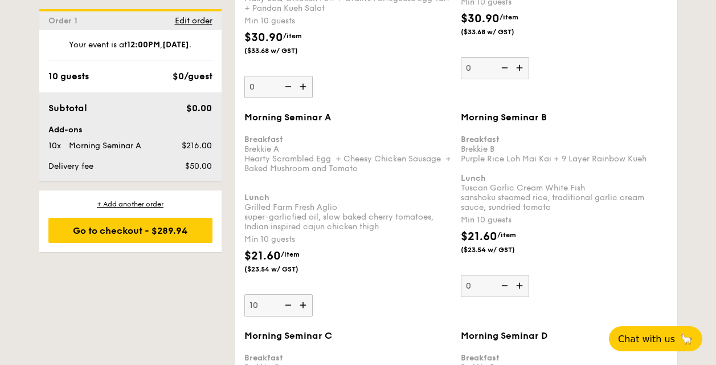
scroll to position [1090, 0]
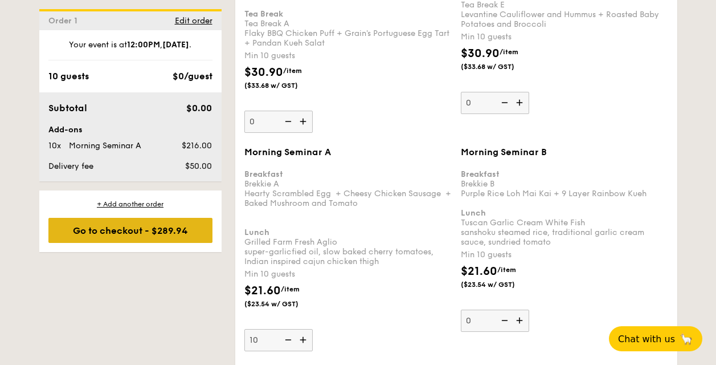
click at [142, 234] on div "Go to checkout - $289.94" at bounding box center [130, 230] width 164 height 25
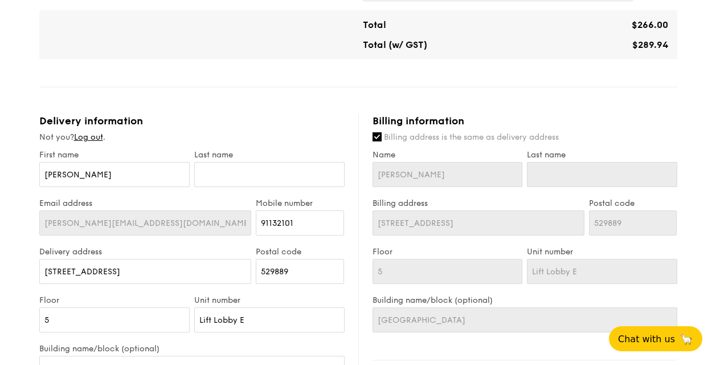
scroll to position [457, 0]
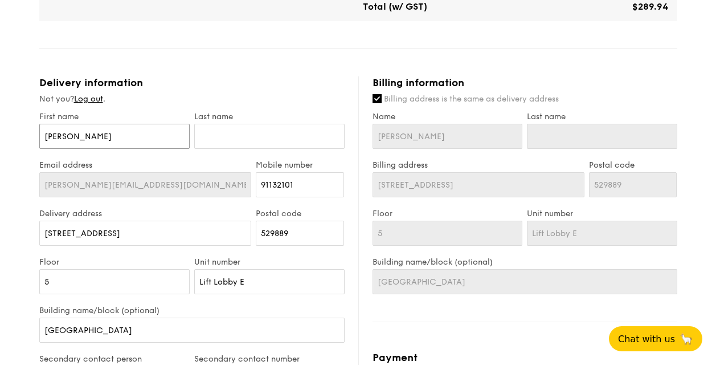
click at [124, 130] on input "[PERSON_NAME]" at bounding box center [114, 136] width 150 height 25
click at [285, 145] on input "text" at bounding box center [269, 136] width 150 height 25
click at [223, 138] on input "text" at bounding box center [269, 136] width 150 height 25
type input "W"
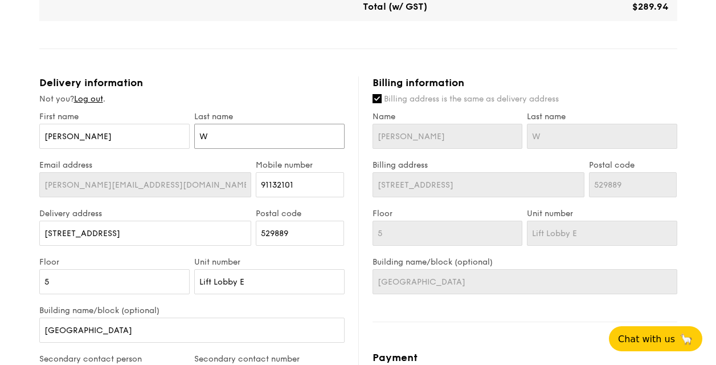
type input "We"
type input "Wee"
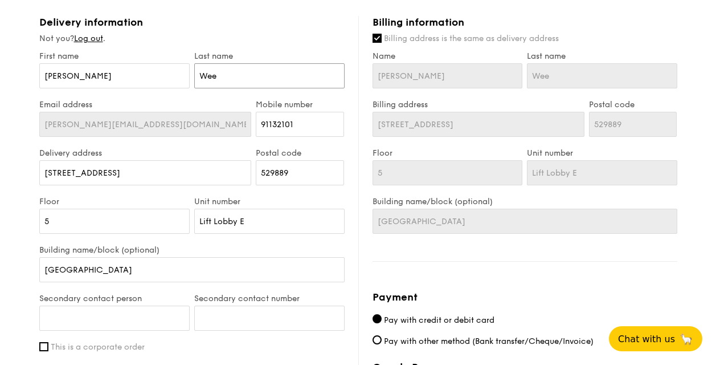
scroll to position [628, 0]
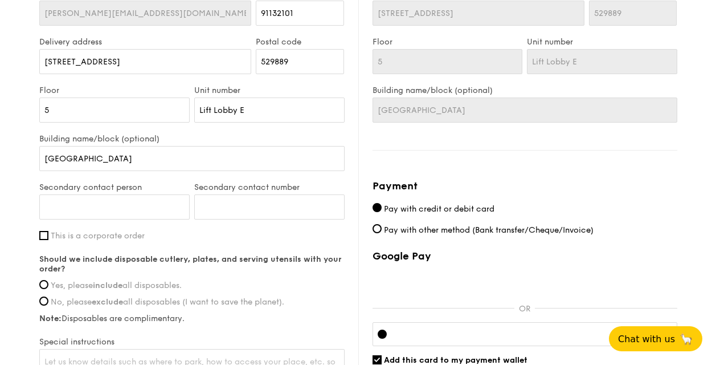
type input "Wee"
click at [107, 204] on input "Secondary contact person" at bounding box center [114, 206] width 150 height 25
type input "Teg"
type input "80444763"
click at [46, 235] on input "This is a corporate order" at bounding box center [43, 235] width 9 height 9
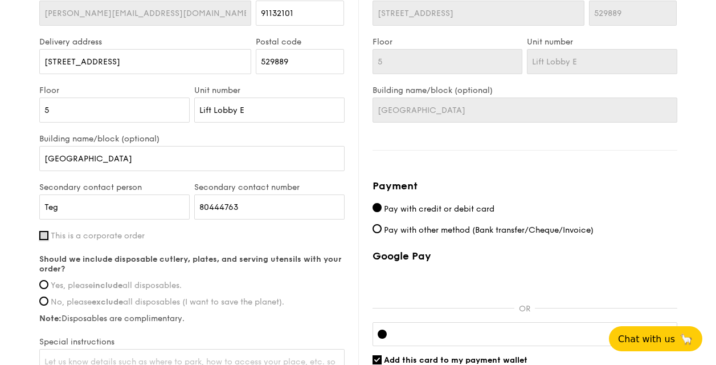
checkbox input "true"
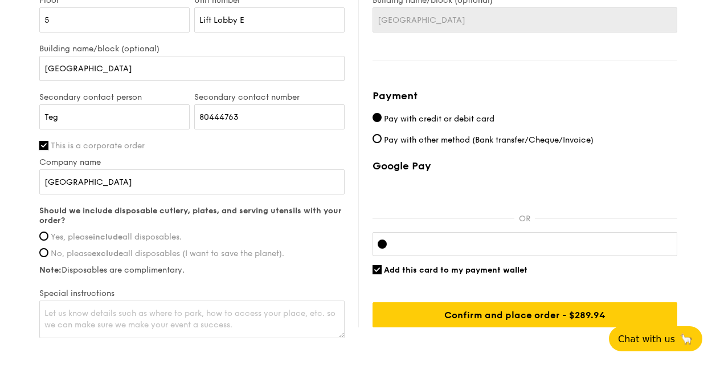
scroll to position [743, 0]
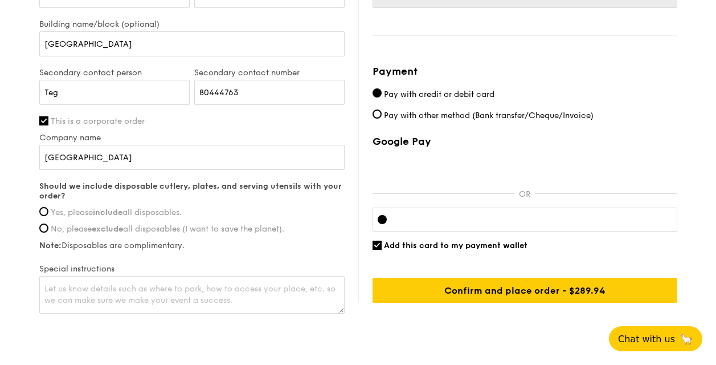
click at [47, 214] on label "Yes, please include all disposables." at bounding box center [191, 212] width 305 height 10
click at [47, 214] on input "Yes, please include all disposables." at bounding box center [43, 211] width 9 height 9
radio input "true"
click at [125, 288] on textarea at bounding box center [191, 295] width 305 height 38
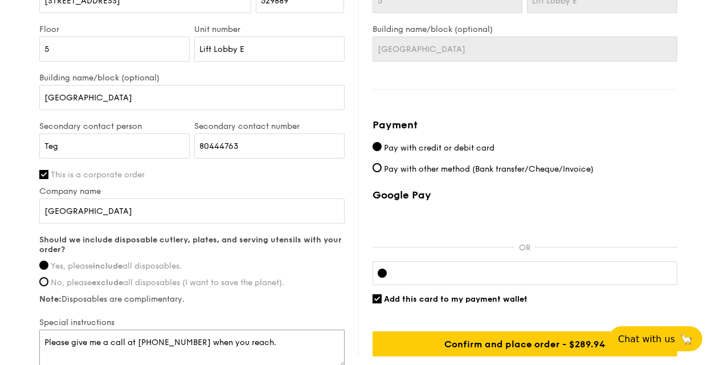
scroll to position [629, 0]
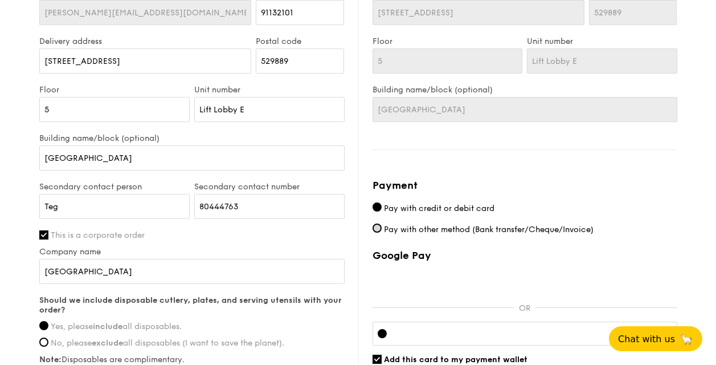
type textarea "Please give me a call at [PHONE_NUMBER] when you reach."
click at [378, 229] on input "Pay with other method (Bank transfer/Cheque/Invoice)" at bounding box center [377, 227] width 9 height 9
radio input "true"
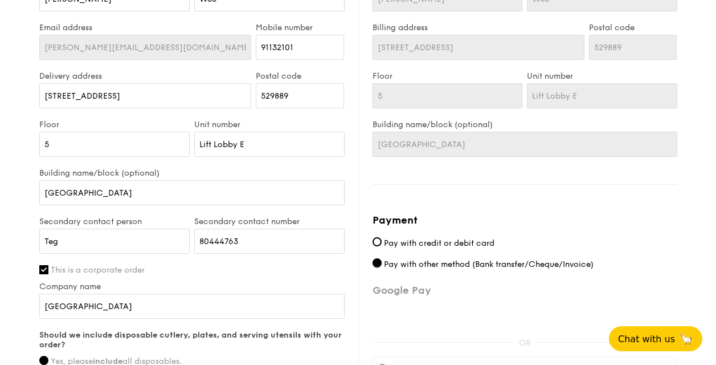
scroll to position [785, 0]
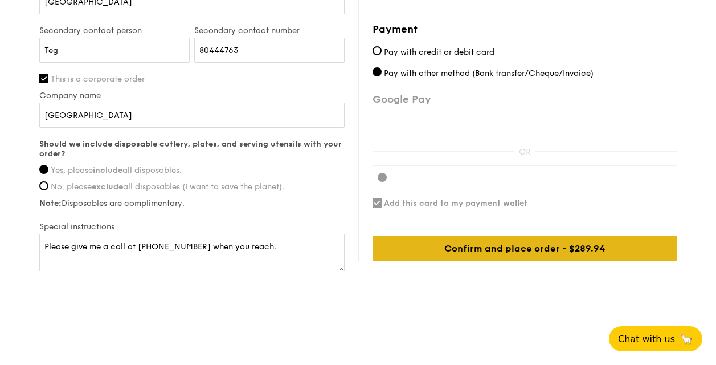
click at [485, 248] on div "Confirm and place order - $289.94" at bounding box center [525, 247] width 305 height 25
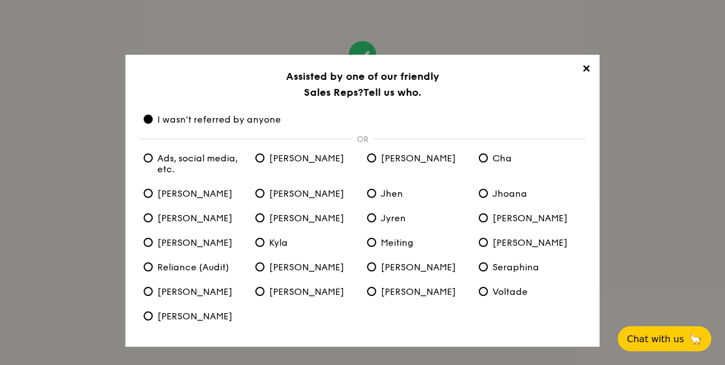
click at [379, 242] on span "Meiting" at bounding box center [390, 242] width 46 height 11
click at [376, 242] on input "Meiting" at bounding box center [371, 242] width 9 height 9
radio input "true"
radio anyone "false"
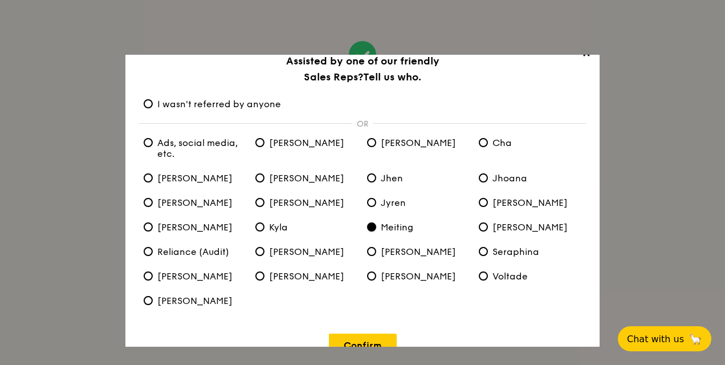
scroll to position [39, 0]
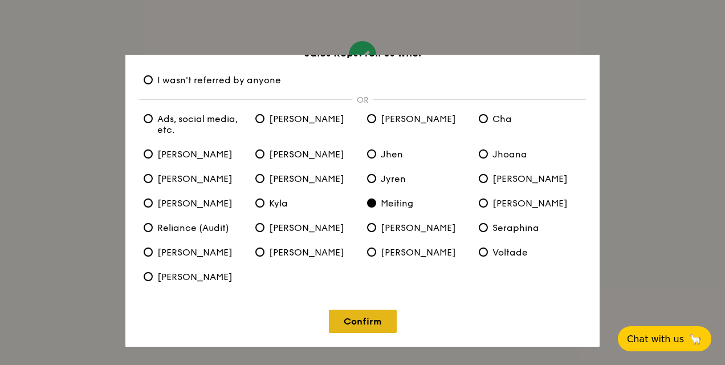
click at [365, 322] on link "Confirm" at bounding box center [363, 320] width 68 height 23
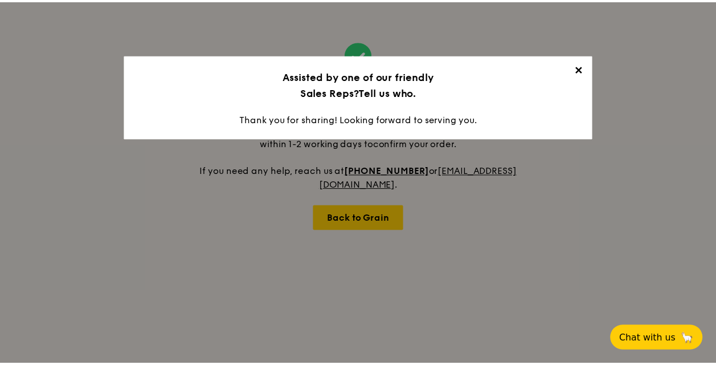
scroll to position [0, 0]
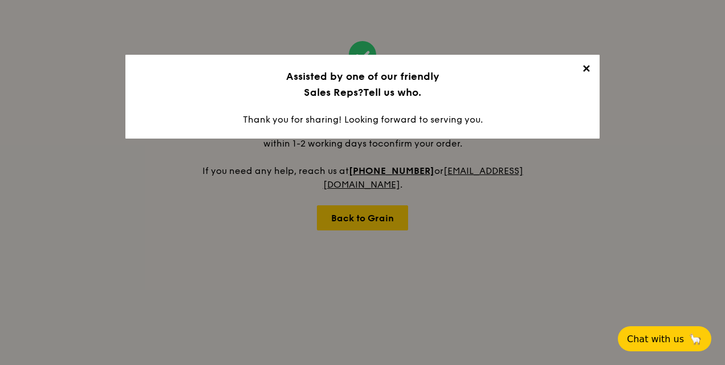
click at [589, 71] on span "✕" at bounding box center [586, 71] width 16 height 16
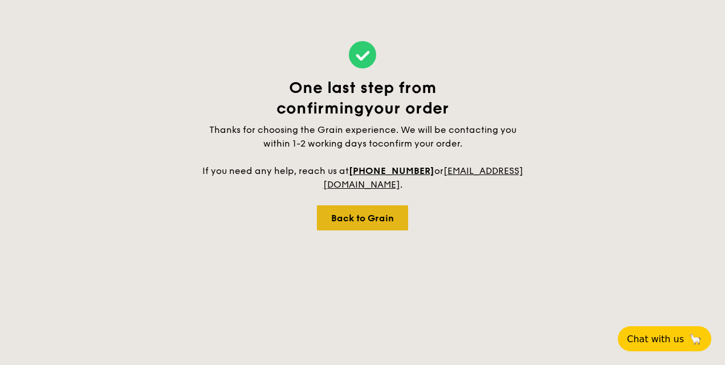
click at [382, 211] on div "Back to Grain" at bounding box center [362, 217] width 91 height 25
select select
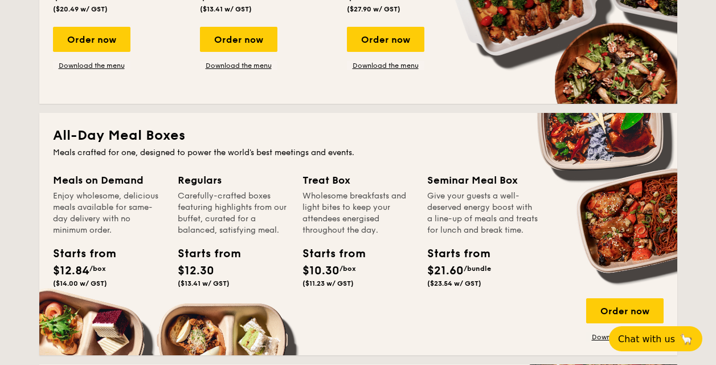
scroll to position [456, 0]
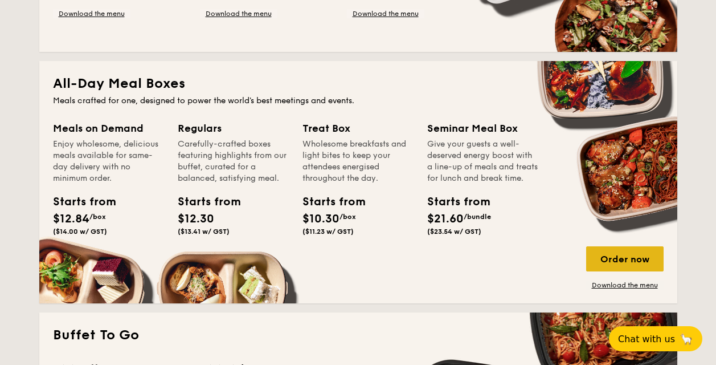
click at [612, 253] on div "Order now" at bounding box center [624, 258] width 77 height 25
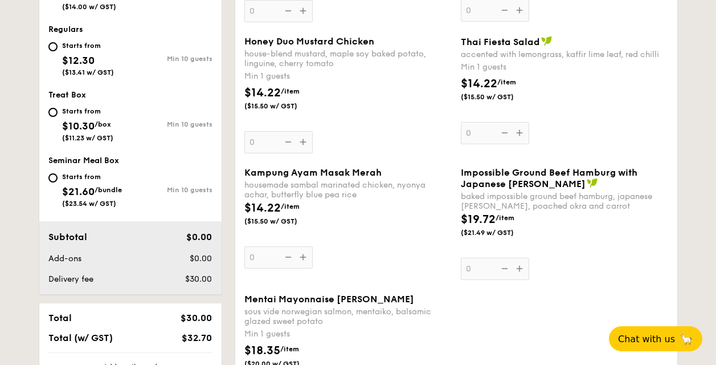
scroll to position [558, 0]
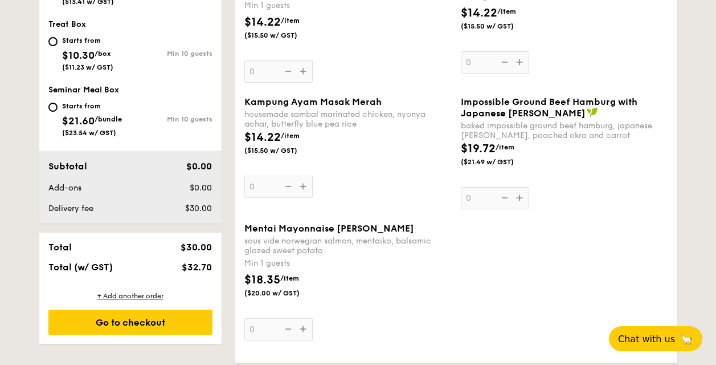
drag, startPoint x: 70, startPoint y: 124, endPoint x: 64, endPoint y: 119, distance: 7.3
click at [64, 119] on span "$21.60" at bounding box center [78, 120] width 32 height 13
click at [58, 112] on input "Starts from $21.60 /bundle ($23.54 w/ GST) Min 10 guests" at bounding box center [52, 107] width 9 height 9
radio input "true"
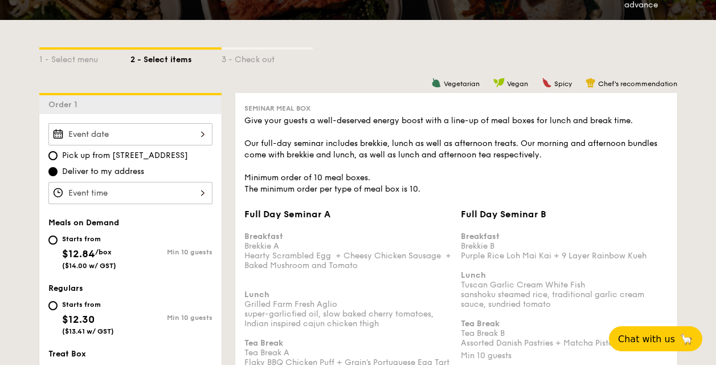
scroll to position [158, 0]
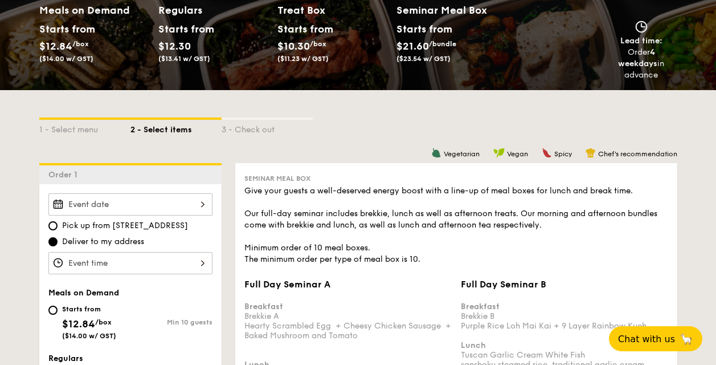
click at [152, 199] on input "Full Day Seminar A Breakfast Brekkie A Hearty Scrambled Egg  + Cheesy Chicken S…" at bounding box center [130, 204] width 164 height 22
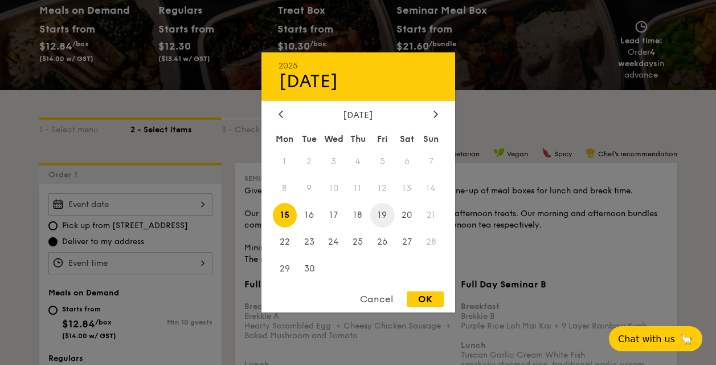
click at [381, 217] on span "19" at bounding box center [382, 215] width 24 height 24
click at [423, 302] on div "OK" at bounding box center [425, 298] width 37 height 15
type input "[DATE]"
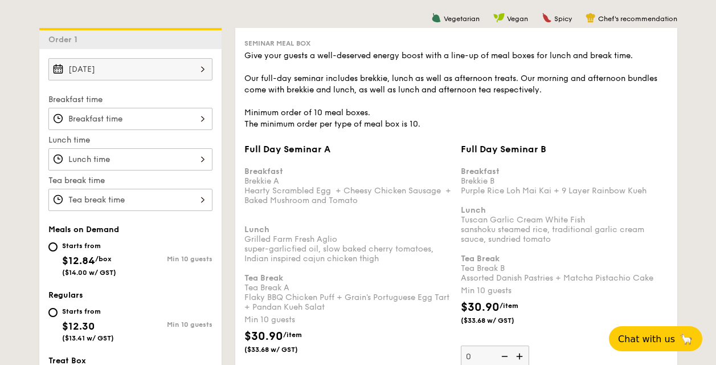
scroll to position [273, 0]
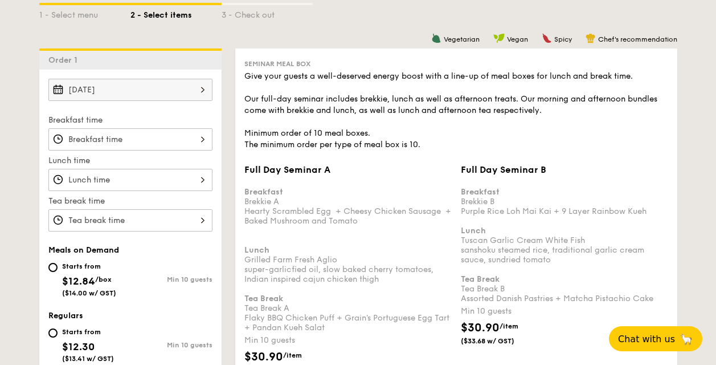
click at [173, 136] on input "Full Day Seminar A Breakfast Brekkie A Hearty Scrambled Egg  + Cheesy Chicken S…" at bounding box center [130, 139] width 164 height 22
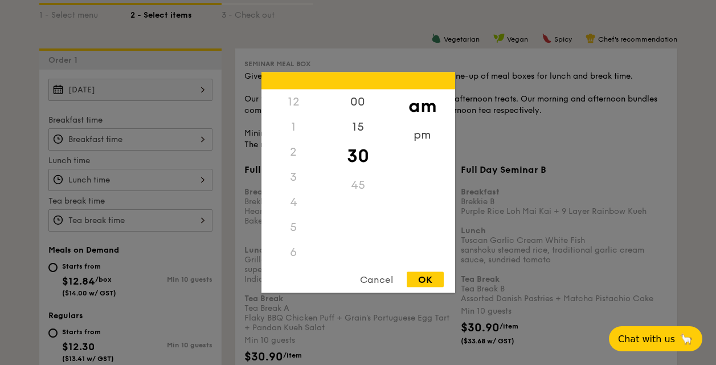
scroll to position [125, 0]
click at [293, 179] on div "8" at bounding box center [293, 181] width 64 height 33
click at [345, 106] on div "00" at bounding box center [358, 105] width 64 height 33
click at [416, 276] on div "OK" at bounding box center [425, 279] width 37 height 15
type input "8:00AM"
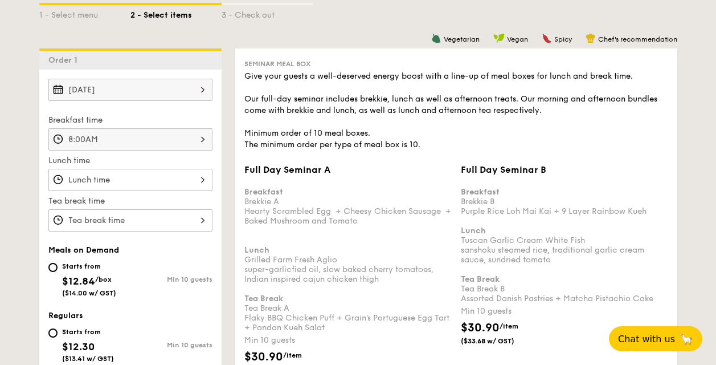
click at [159, 175] on input "Full Day Seminar A Breakfast Brekkie A Hearty Scrambled Egg  + Cheesy Chicken S…" at bounding box center [130, 180] width 164 height 22
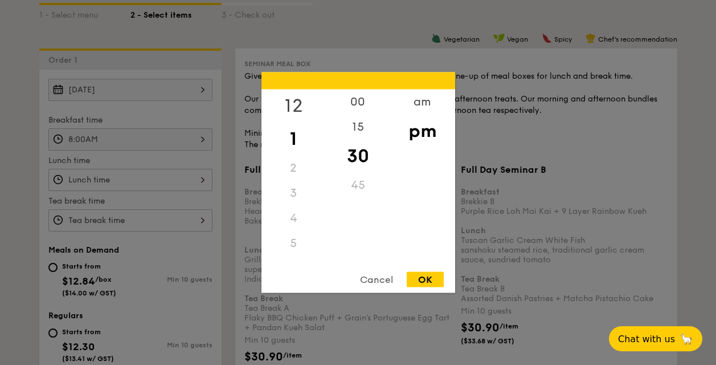
click at [287, 100] on div "12" at bounding box center [293, 105] width 64 height 33
click at [358, 112] on div "00" at bounding box center [358, 105] width 64 height 33
click at [429, 274] on div "OK" at bounding box center [425, 279] width 37 height 15
type input "12:00PM"
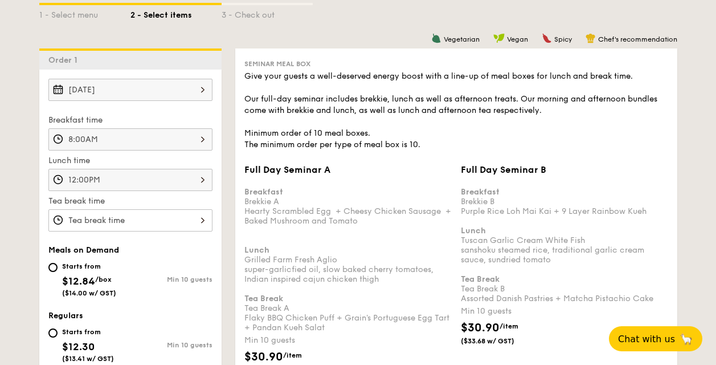
click at [186, 227] on input "Full Day Seminar A Breakfast Brekkie A Hearty Scrambled Egg  + Cheesy Chicken S…" at bounding box center [130, 220] width 164 height 22
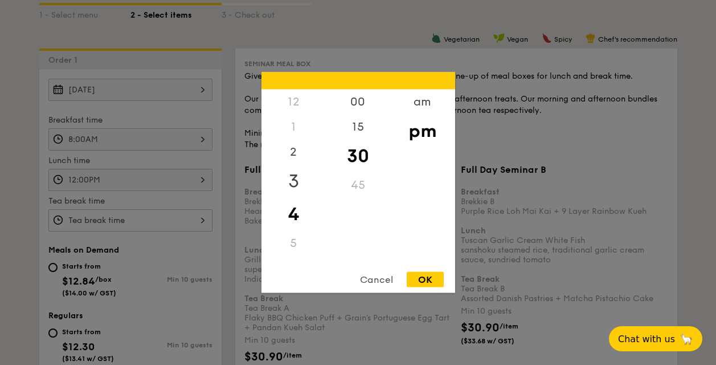
click at [295, 179] on div "3" at bounding box center [293, 181] width 64 height 33
click at [361, 107] on div "00" at bounding box center [358, 105] width 64 height 33
click at [429, 280] on div "OK" at bounding box center [425, 279] width 37 height 15
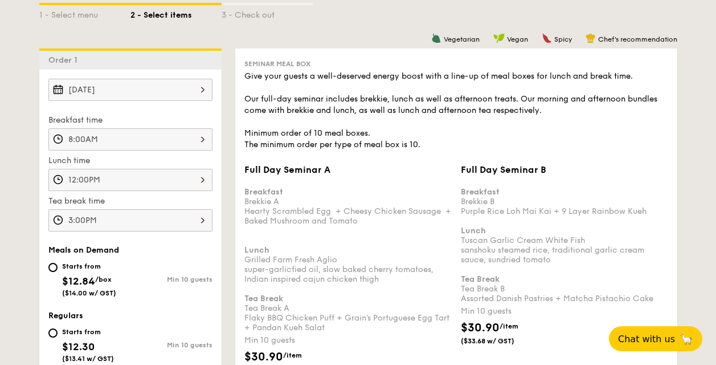
click at [178, 221] on input "3:00PM" at bounding box center [130, 220] width 164 height 22
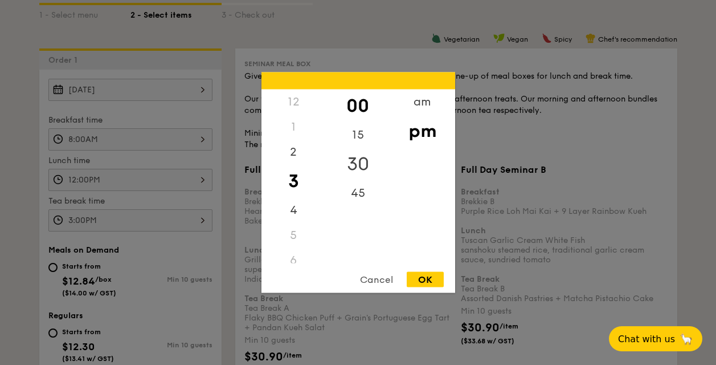
click at [357, 162] on div "30" at bounding box center [358, 164] width 64 height 33
click at [424, 284] on div "OK" at bounding box center [425, 279] width 37 height 15
type input "3:30PM"
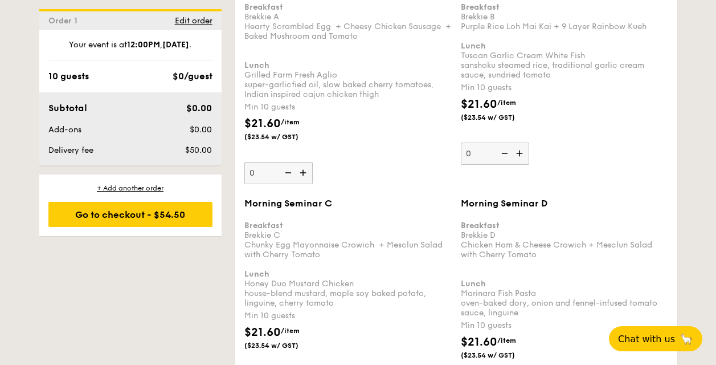
scroll to position [1191, 0]
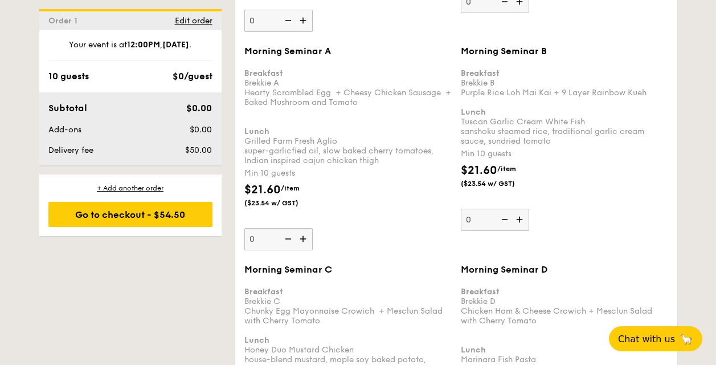
click at [516, 218] on img at bounding box center [520, 219] width 17 height 22
click at [516, 218] on input "0" at bounding box center [495, 219] width 68 height 22
type input "10"
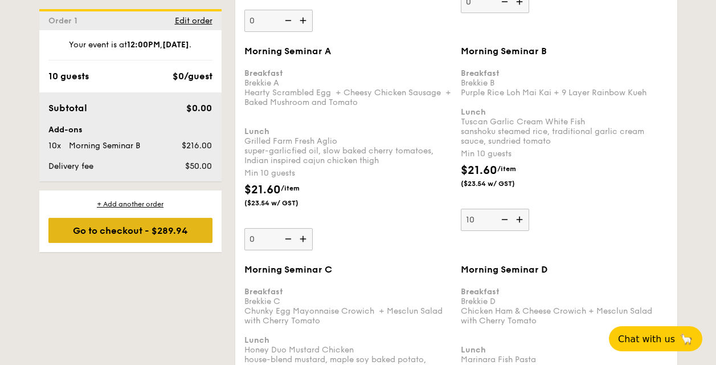
click at [165, 236] on div "Go to checkout - $289.94" at bounding box center [130, 230] width 164 height 25
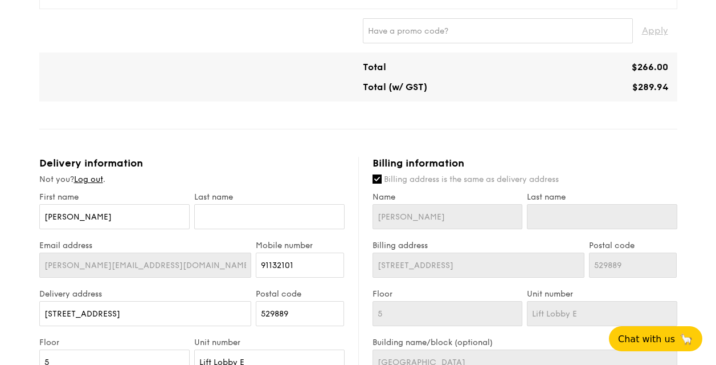
scroll to position [457, 0]
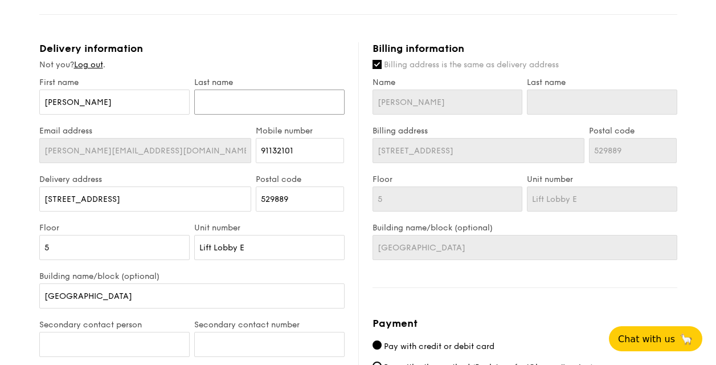
click at [228, 100] on input "text" at bounding box center [269, 101] width 150 height 25
type input "Wee"
type input "Teg"
type input "80444763"
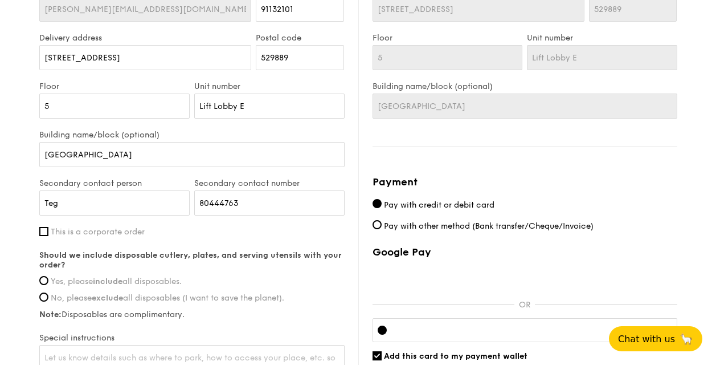
scroll to position [685, 0]
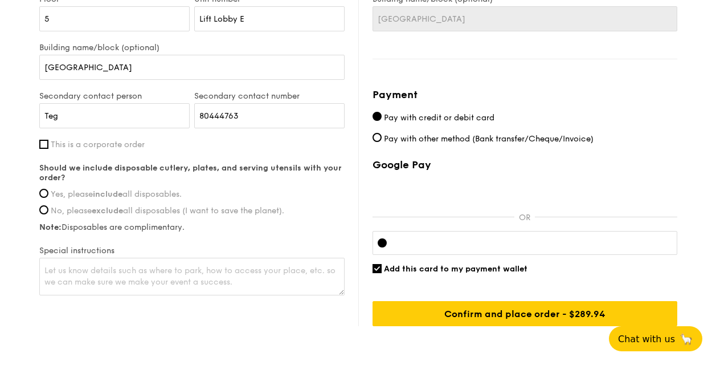
click at [54, 145] on span "This is a corporate order" at bounding box center [98, 145] width 94 height 10
click at [48, 145] on input "This is a corporate order" at bounding box center [43, 144] width 9 height 9
checkbox input "true"
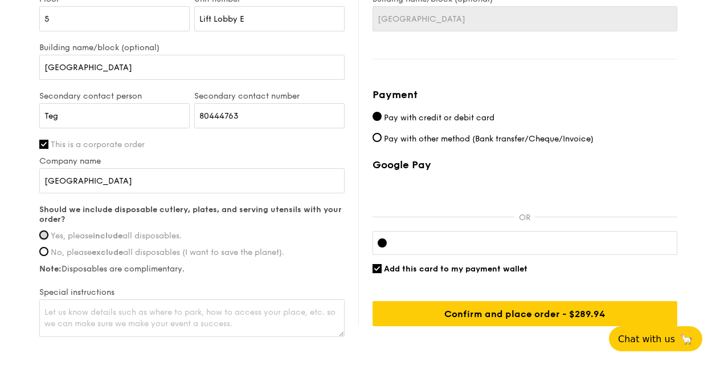
click at [42, 239] on input "Yes, please include all disposables." at bounding box center [43, 234] width 9 height 9
radio input "true"
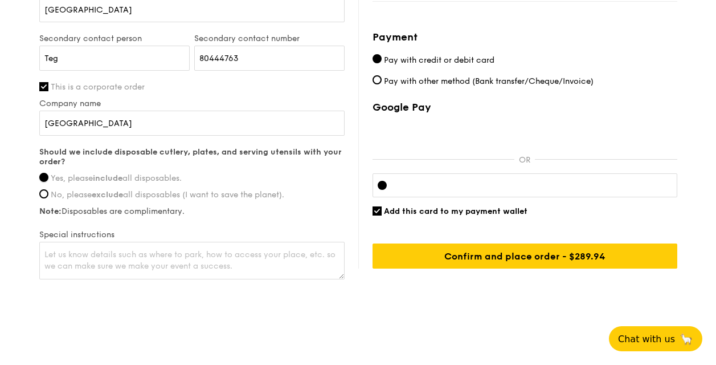
scroll to position [629, 0]
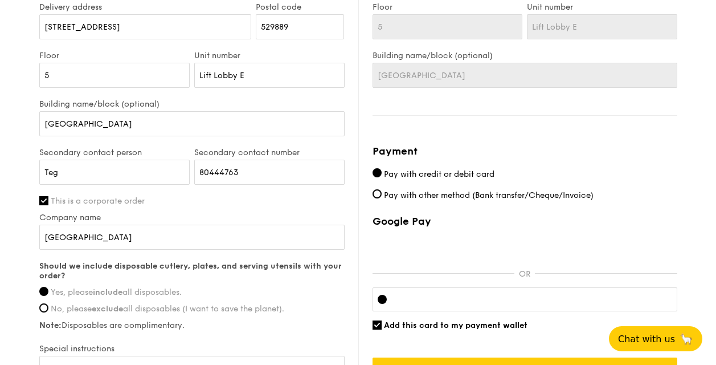
click at [382, 189] on label "Pay with other method (Bank transfer/Cheque/Invoice)" at bounding box center [525, 195] width 305 height 12
click at [382, 189] on input "Pay with other method (Bank transfer/Cheque/Invoice)" at bounding box center [377, 193] width 9 height 9
radio input "true"
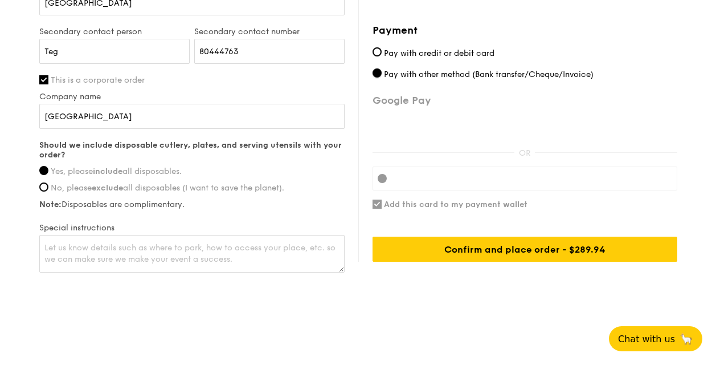
scroll to position [751, 0]
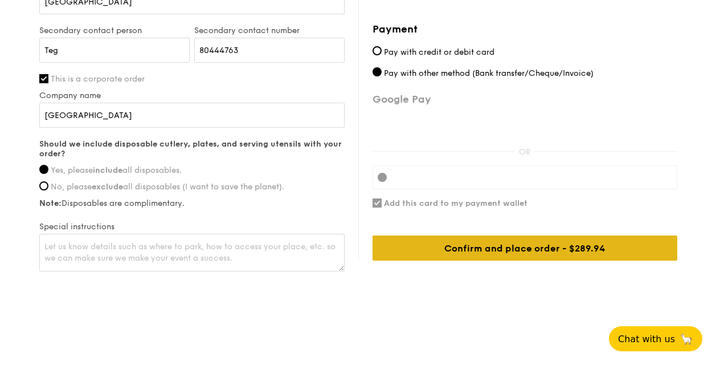
click at [486, 247] on div "Confirm and place order - $289.94" at bounding box center [525, 247] width 305 height 25
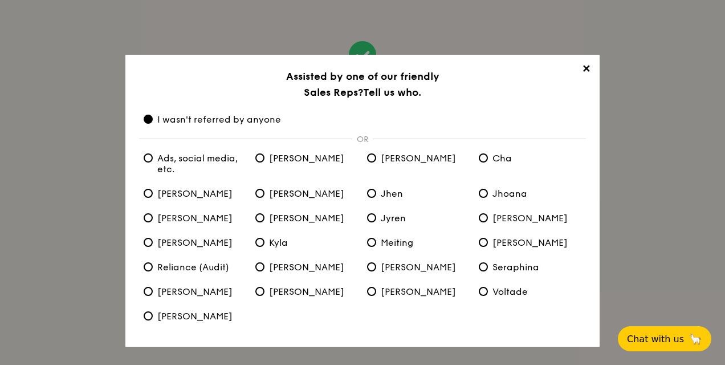
click at [381, 241] on span "Meiting" at bounding box center [390, 242] width 46 height 11
click at [376, 241] on input "Meiting" at bounding box center [371, 242] width 9 height 9
radio input "true"
radio anyone "false"
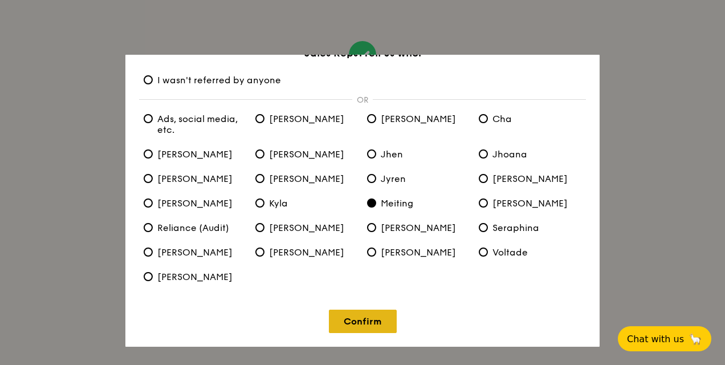
click at [359, 330] on link "Confirm" at bounding box center [363, 320] width 68 height 23
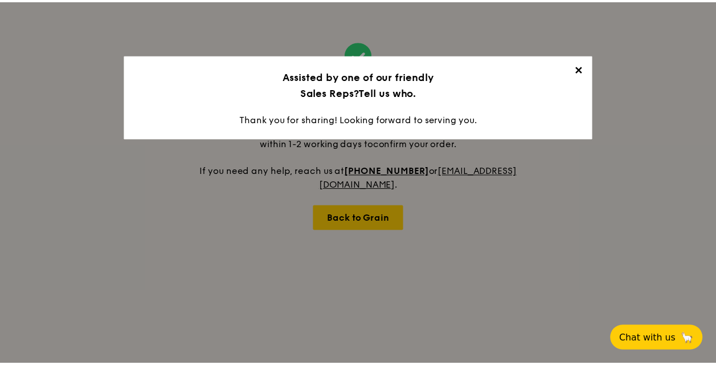
scroll to position [0, 0]
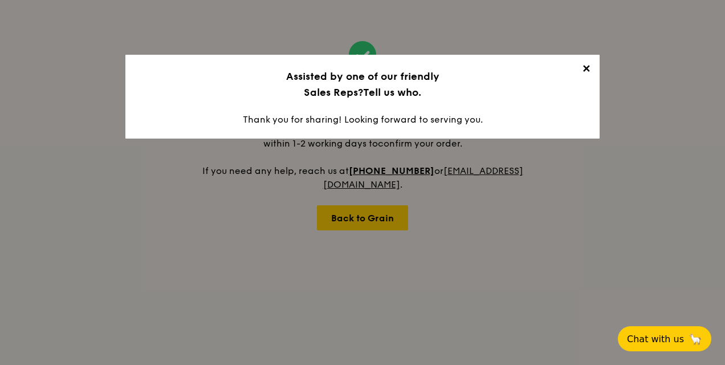
click at [586, 71] on span "✕" at bounding box center [586, 71] width 16 height 16
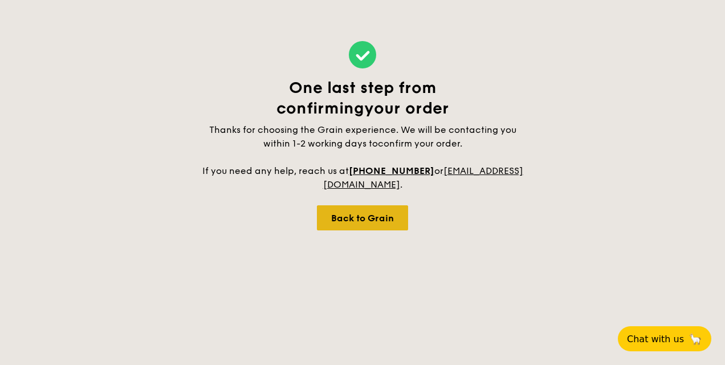
click at [367, 222] on div "Back to Grain" at bounding box center [362, 217] width 91 height 25
select select
